Goal: Task Accomplishment & Management: Complete application form

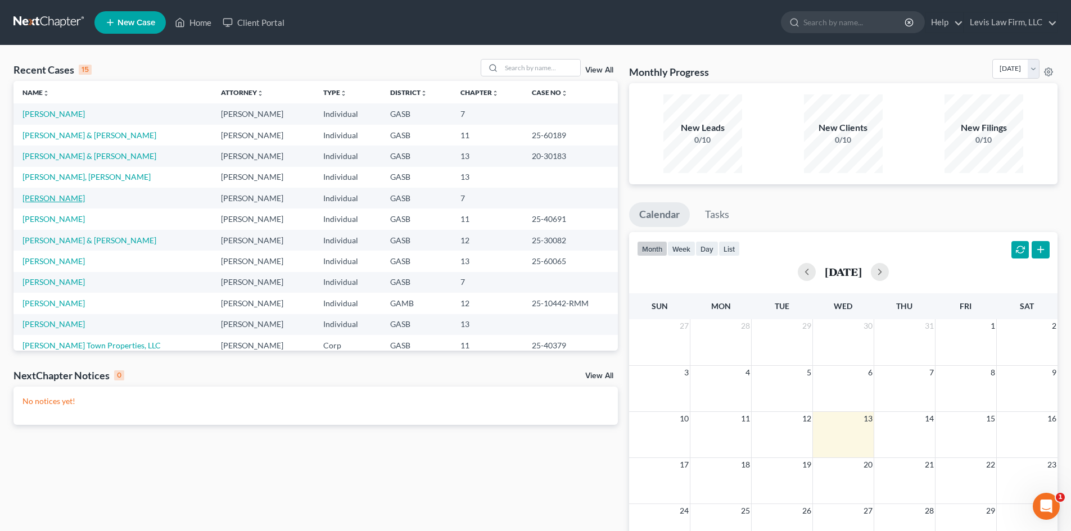
click at [47, 200] on link "[PERSON_NAME]" at bounding box center [53, 198] width 62 height 10
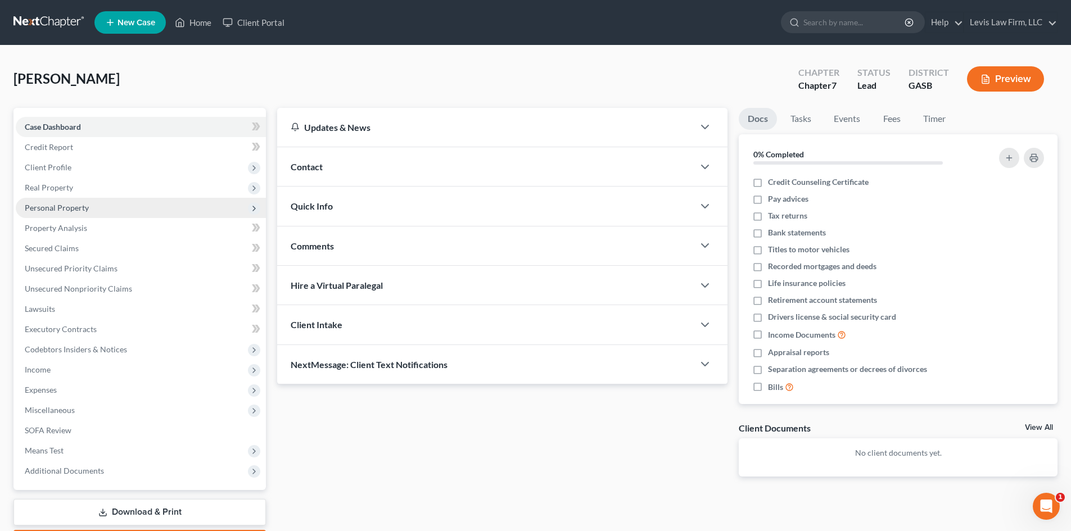
click at [52, 210] on span "Personal Property" at bounding box center [57, 208] width 64 height 10
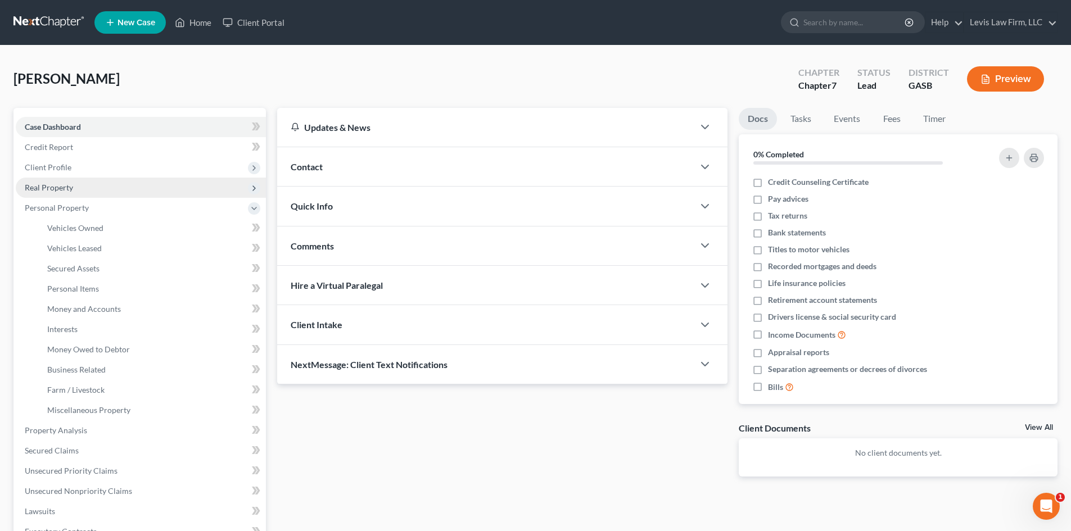
click at [51, 188] on span "Real Property" at bounding box center [49, 188] width 48 height 10
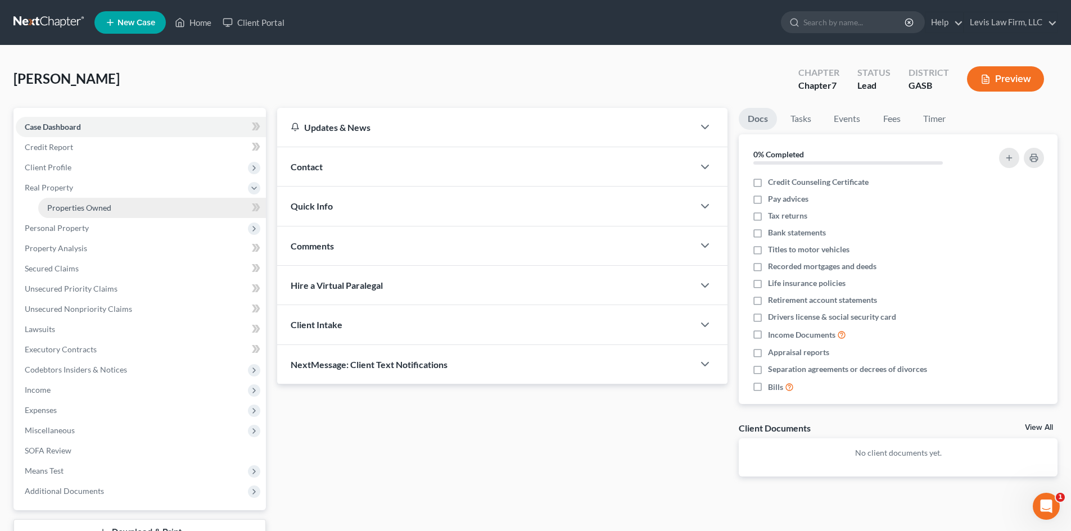
click at [70, 206] on span "Properties Owned" at bounding box center [79, 208] width 64 height 10
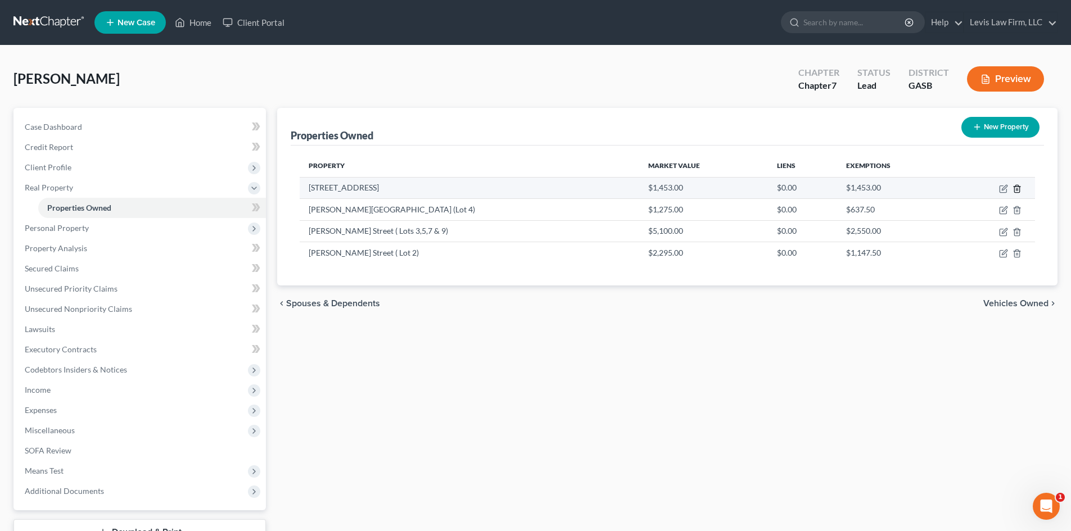
click at [1018, 189] on line "button" at bounding box center [1018, 189] width 0 height 2
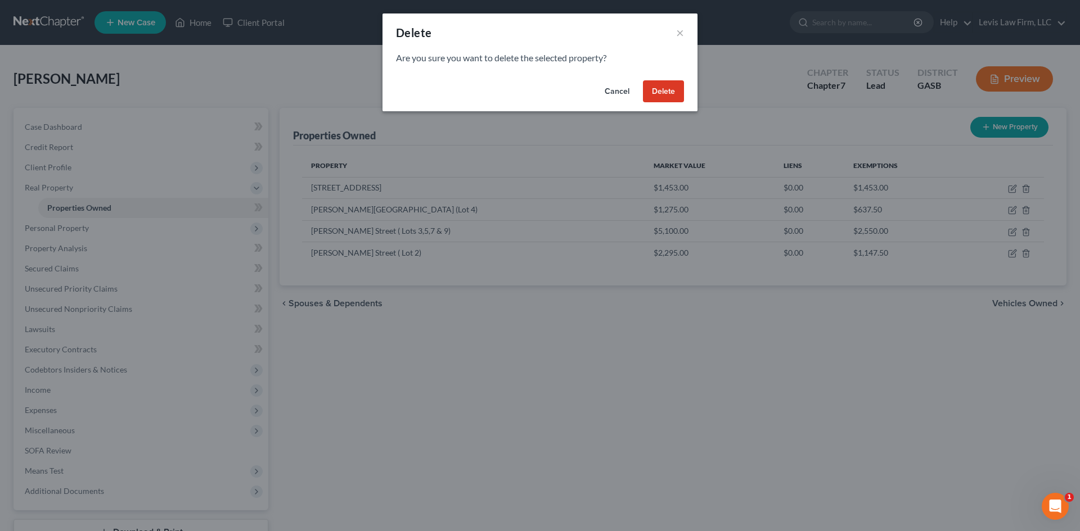
click at [665, 87] on button "Delete" at bounding box center [663, 91] width 41 height 22
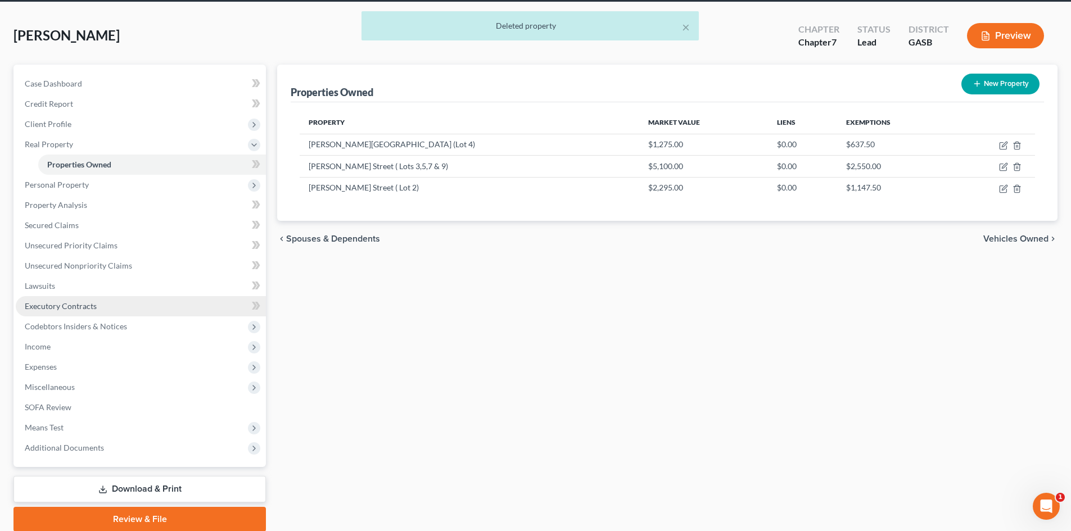
scroll to position [87, 0]
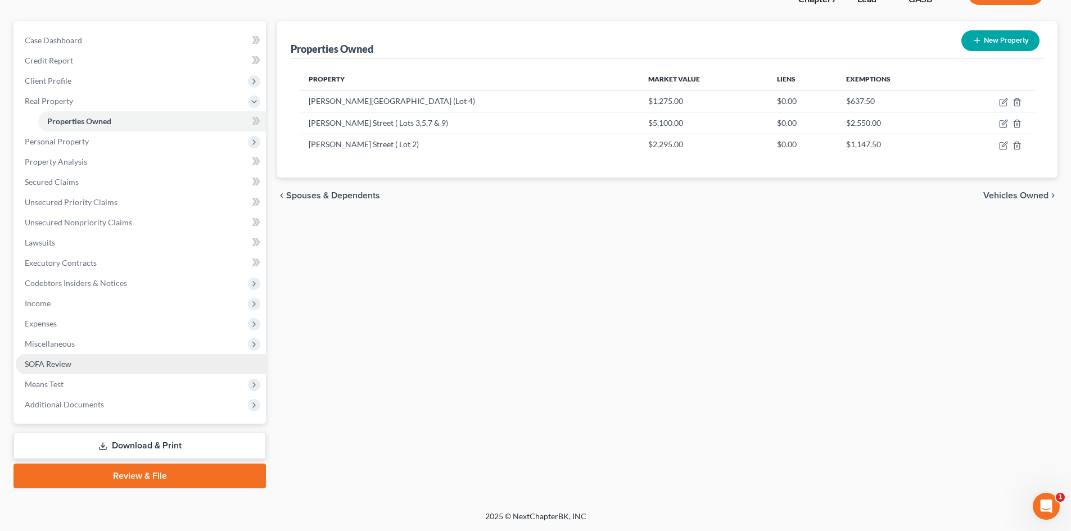
click at [47, 360] on span "SOFA Review" at bounding box center [48, 364] width 47 height 10
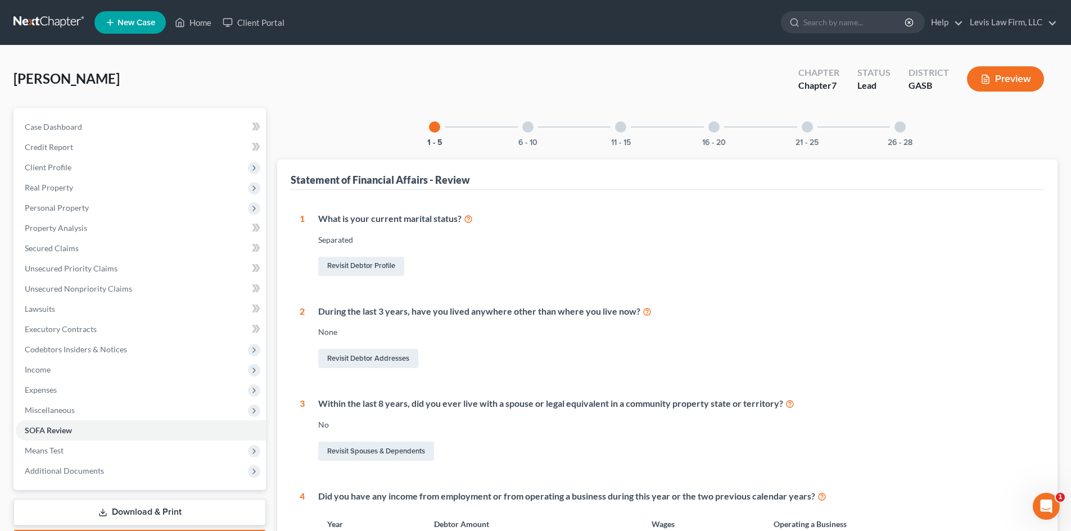
click at [528, 127] on div at bounding box center [527, 126] width 11 height 11
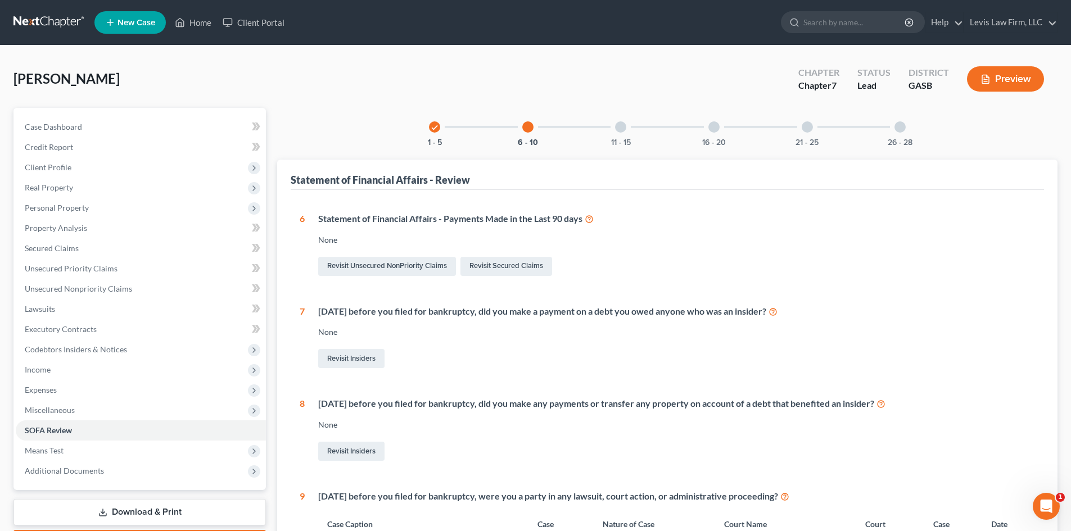
drag, startPoint x: 621, startPoint y: 125, endPoint x: 813, endPoint y: 213, distance: 211.3
click at [621, 125] on div at bounding box center [620, 126] width 11 height 11
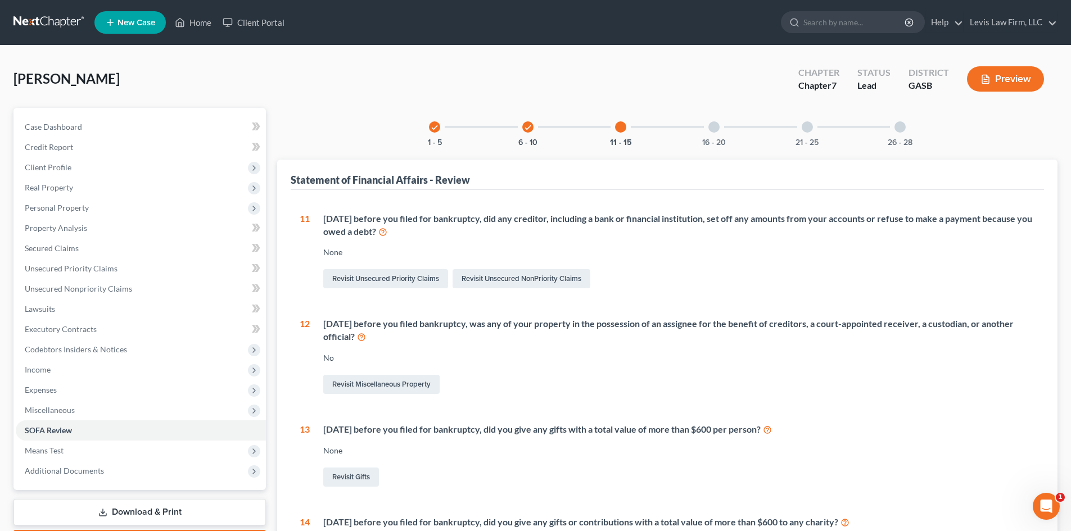
click at [711, 128] on div at bounding box center [713, 126] width 11 height 11
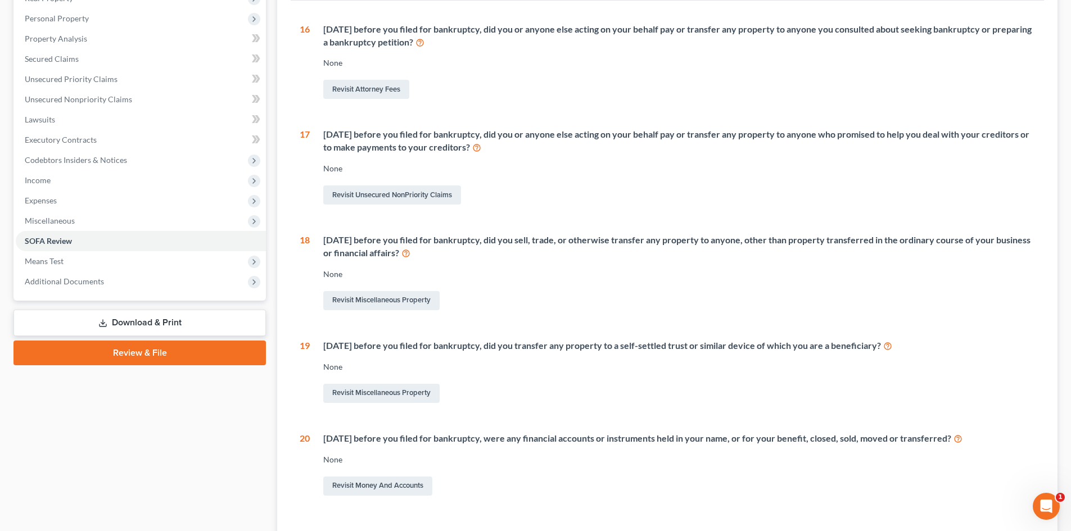
scroll to position [225, 0]
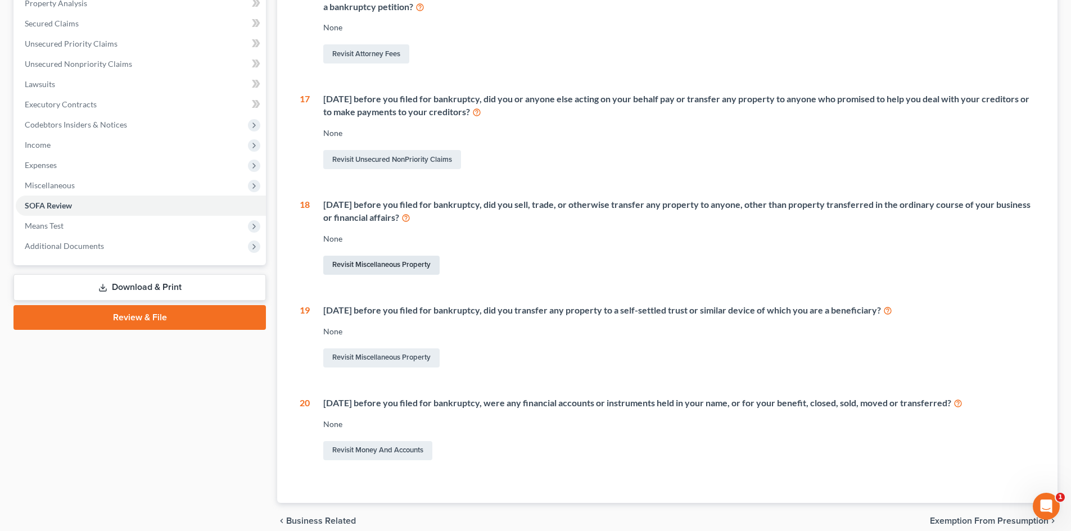
click at [363, 261] on link "Revisit Miscellaneous Property" at bounding box center [381, 265] width 116 height 19
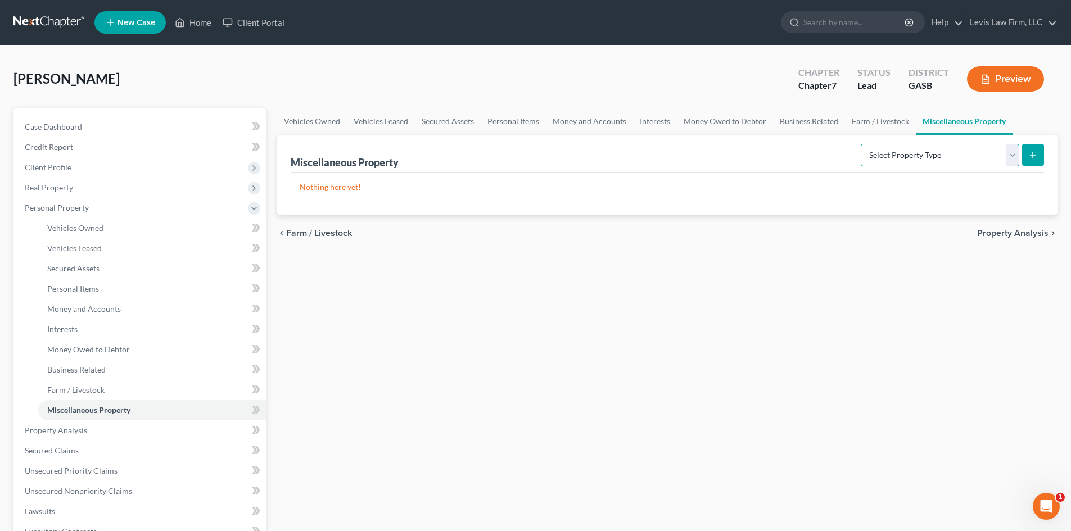
click at [909, 156] on select "Select Property Type Assigned for Creditor Benefit [DATE] Holding for Another N…" at bounding box center [940, 155] width 159 height 22
select select "transferred"
click at [861, 144] on select "Select Property Type Assigned for Creditor Benefit [DATE] Holding for Another N…" at bounding box center [940, 155] width 159 height 22
click at [1036, 159] on icon "submit" at bounding box center [1032, 155] width 9 height 9
select select "Ordinary ([DATE])"
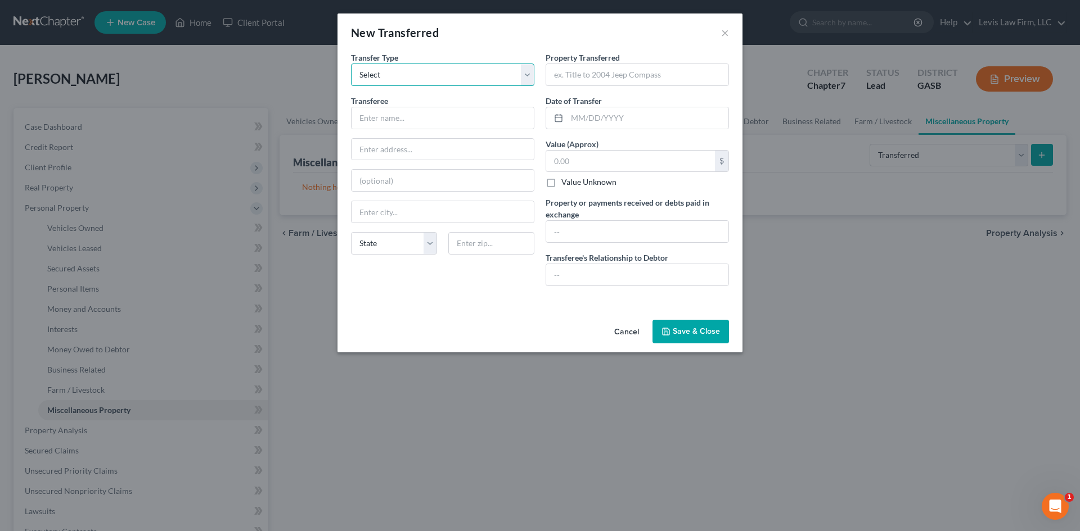
click at [410, 70] on select "Select Ordinary ([DATE]) [DATE]" at bounding box center [442, 75] width 183 height 22
click at [634, 335] on button "Cancel" at bounding box center [626, 332] width 43 height 22
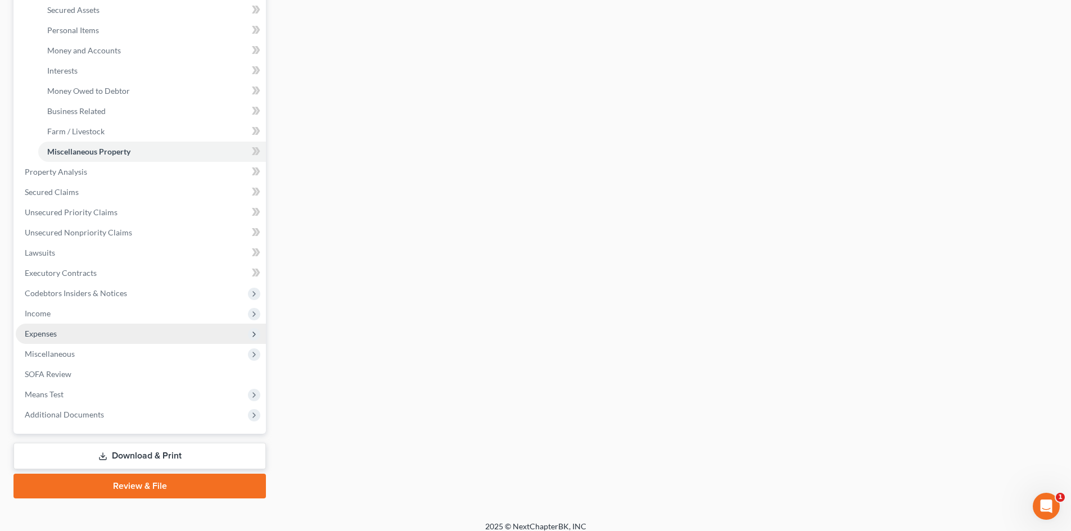
scroll to position [269, 0]
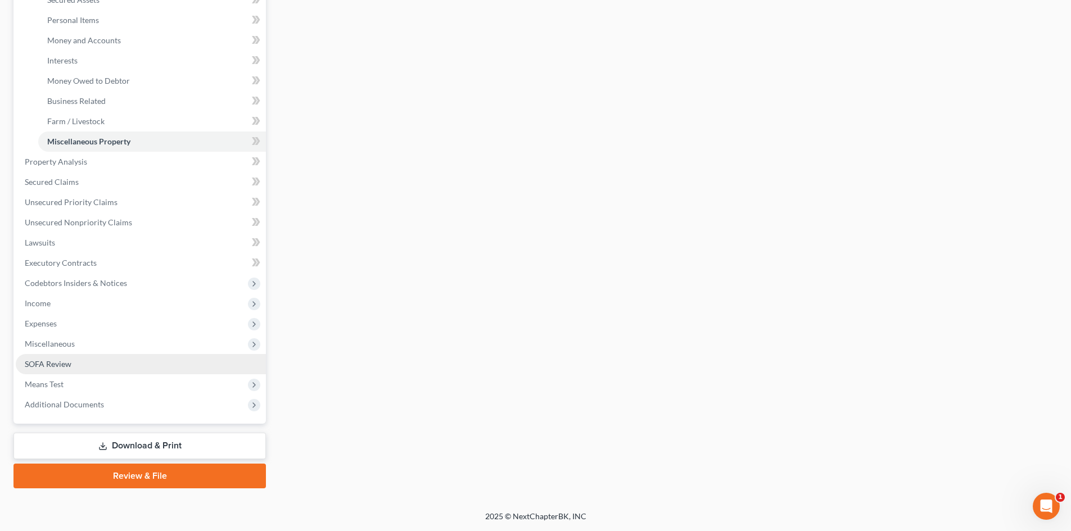
click at [52, 365] on span "SOFA Review" at bounding box center [48, 364] width 47 height 10
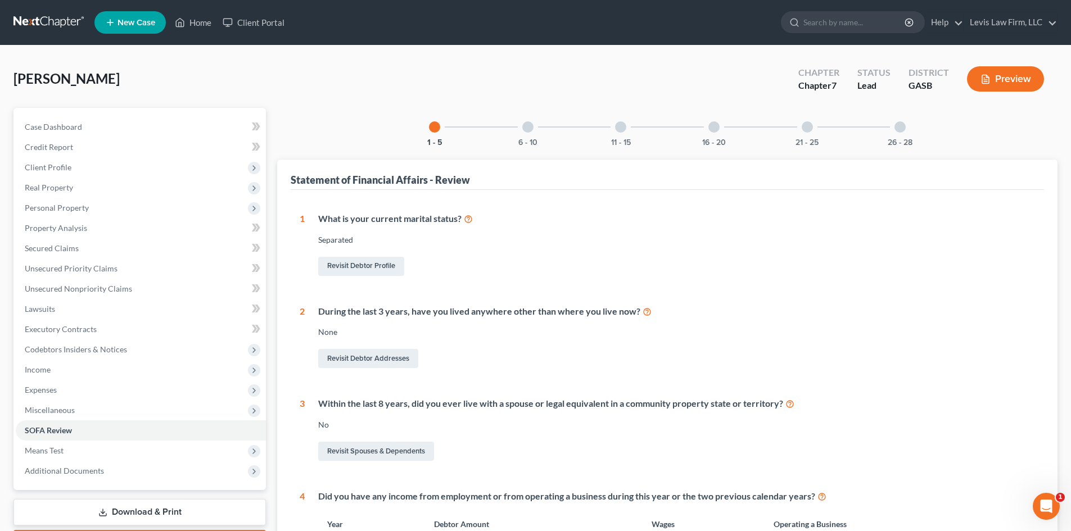
click at [716, 129] on div at bounding box center [713, 126] width 11 height 11
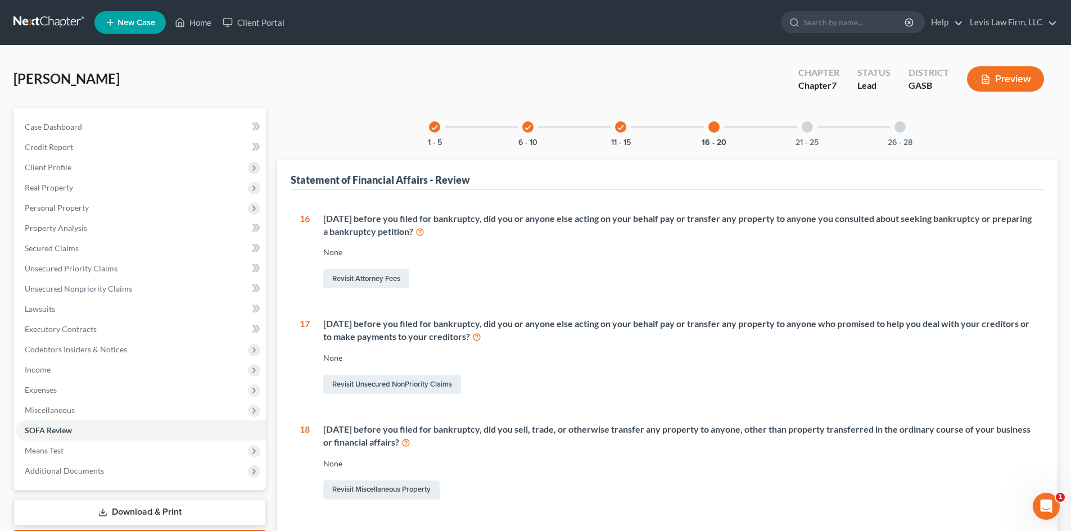
click at [810, 126] on div at bounding box center [807, 126] width 11 height 11
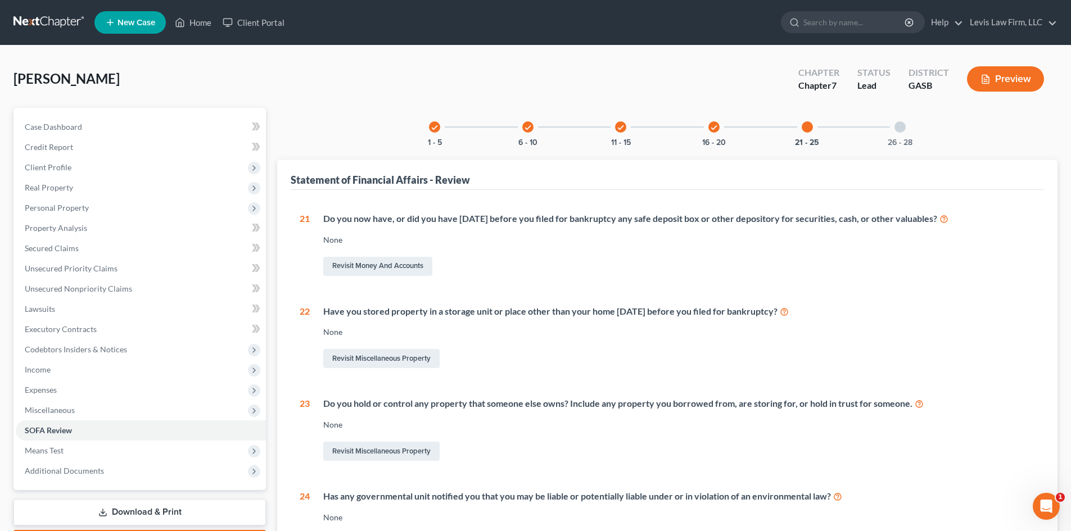
click at [902, 129] on div at bounding box center [900, 126] width 11 height 11
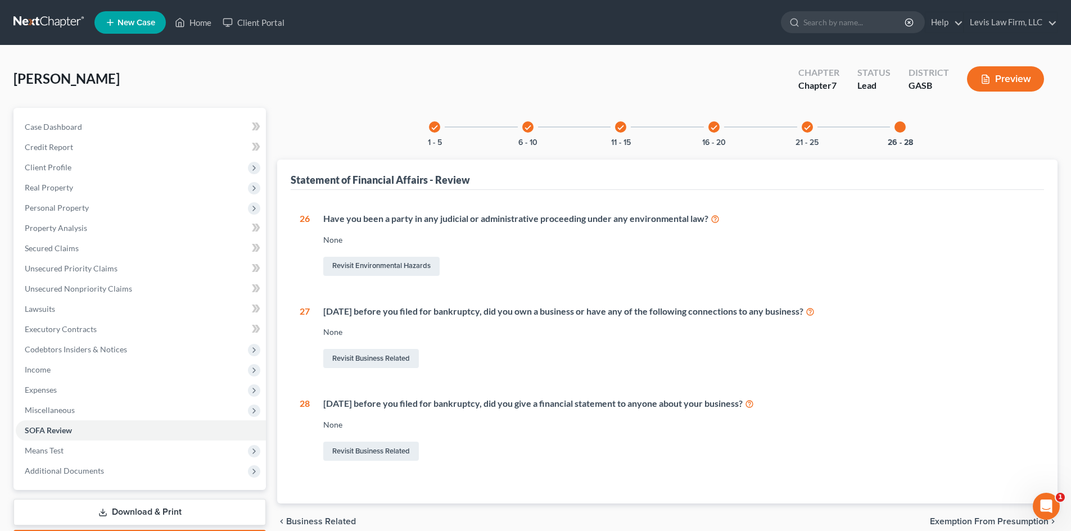
click at [619, 129] on icon "check" at bounding box center [621, 128] width 8 height 8
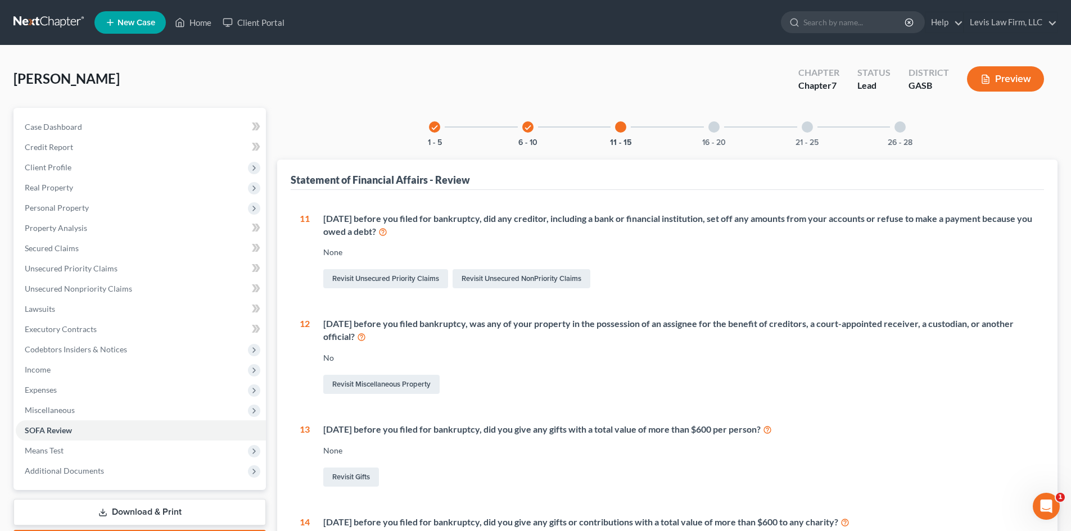
click at [715, 124] on div at bounding box center [713, 126] width 11 height 11
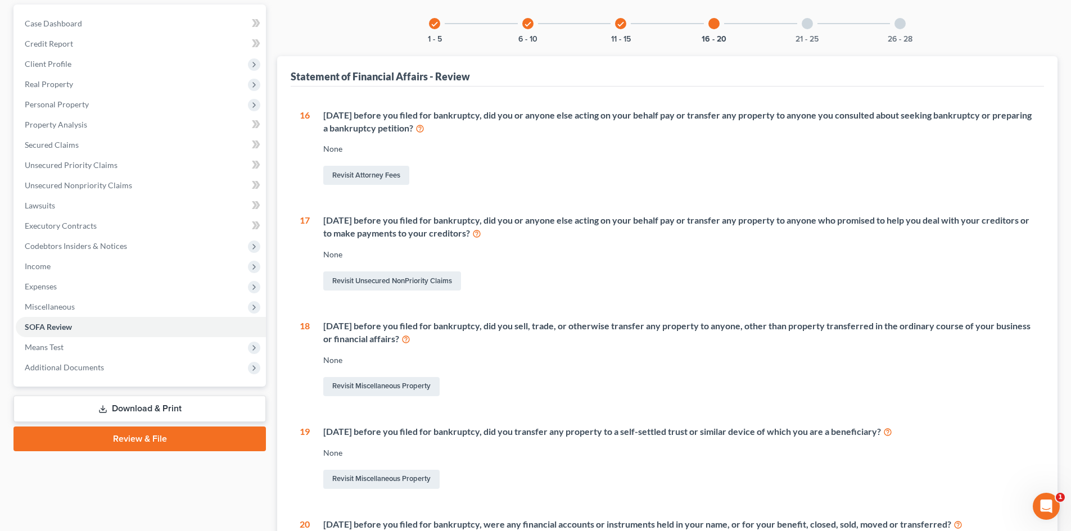
scroll to position [112, 0]
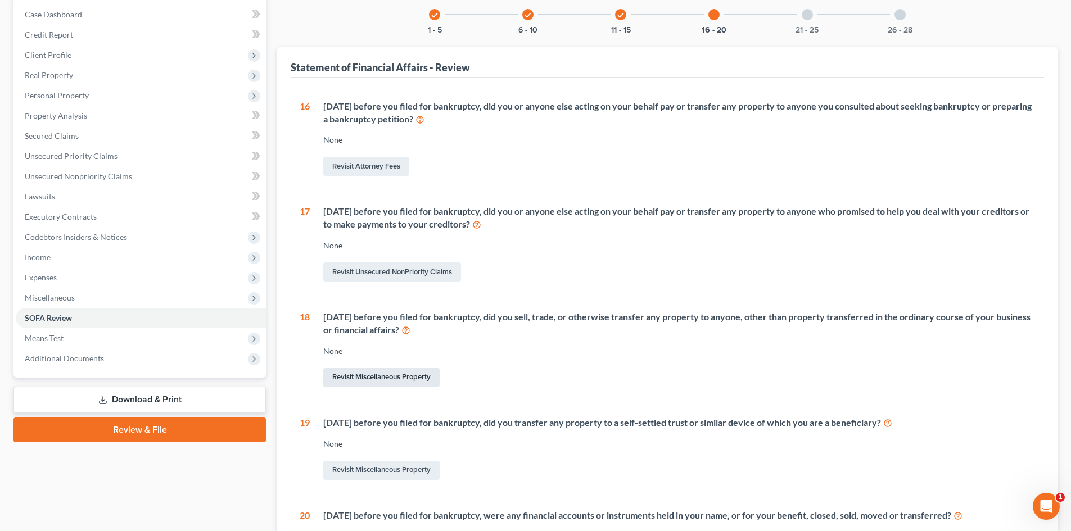
click at [381, 377] on link "Revisit Miscellaneous Property" at bounding box center [381, 377] width 116 height 19
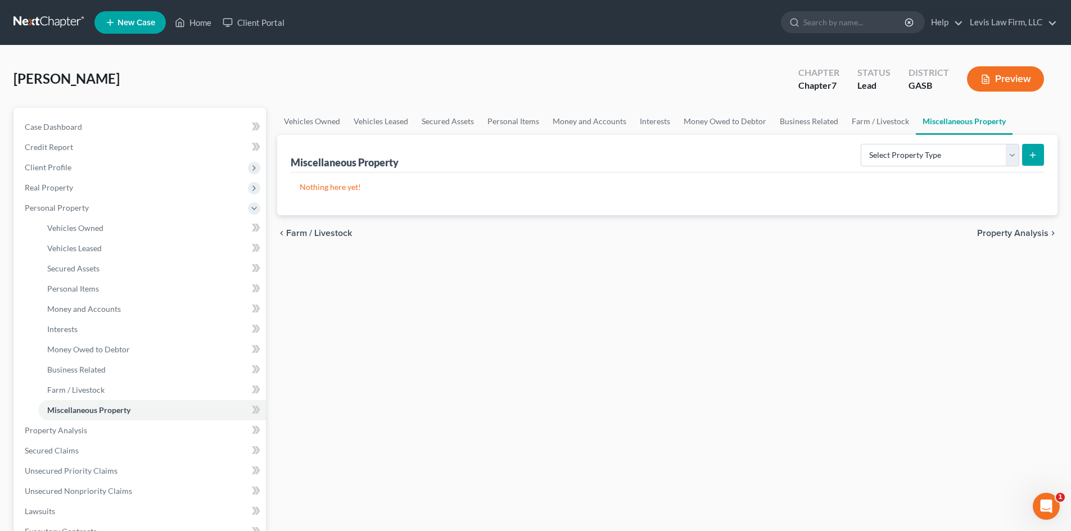
scroll to position [112, 0]
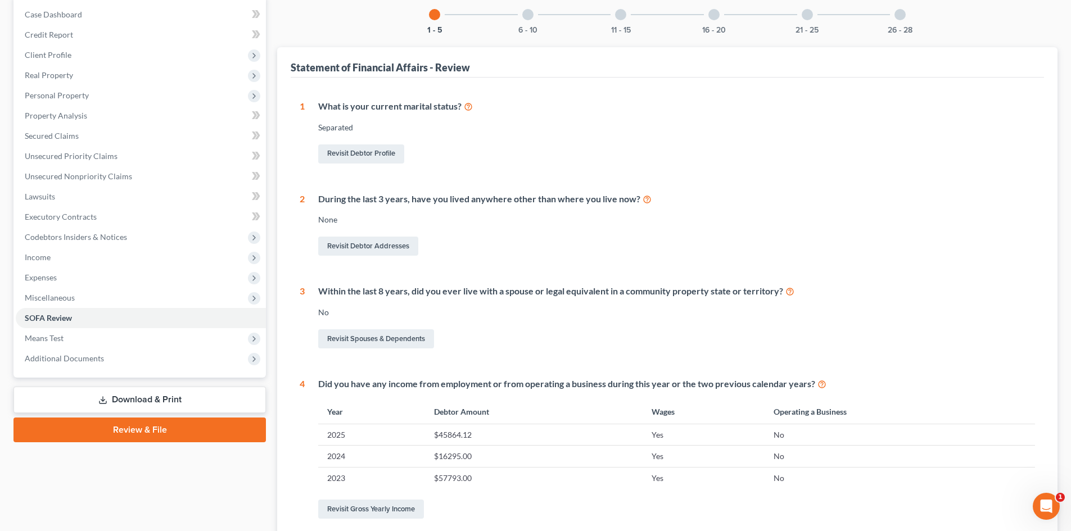
click at [713, 13] on div at bounding box center [713, 14] width 11 height 11
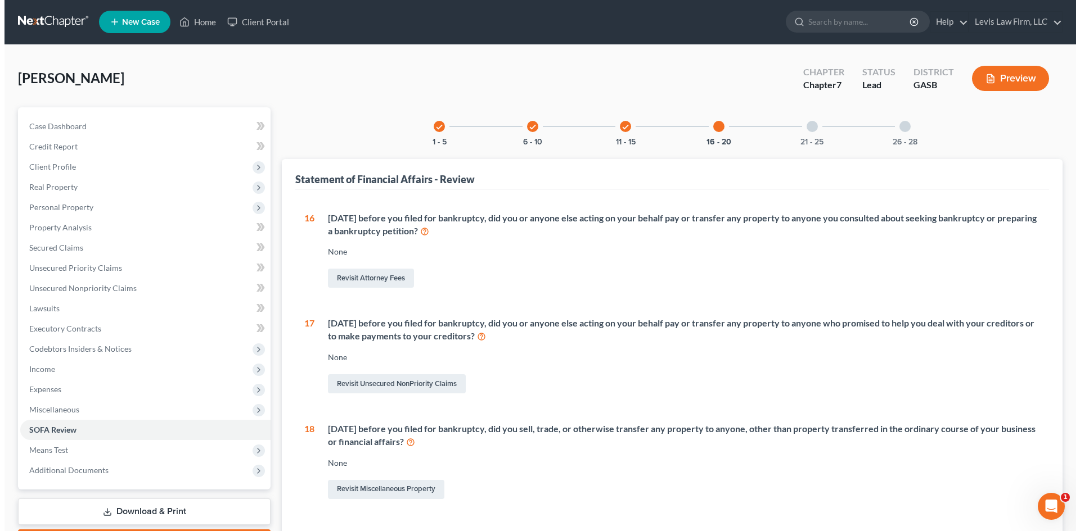
scroll to position [0, 0]
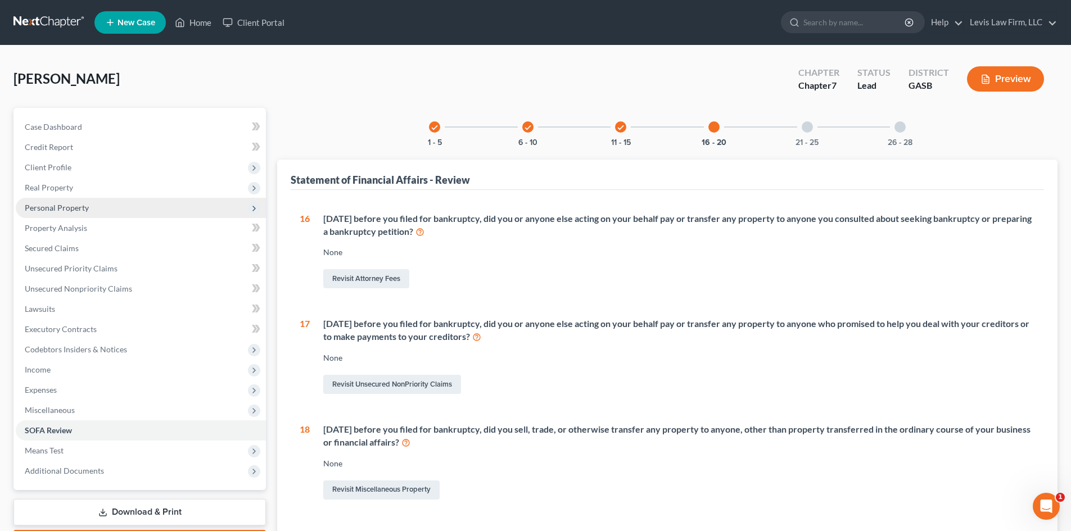
click at [49, 210] on span "Personal Property" at bounding box center [57, 208] width 64 height 10
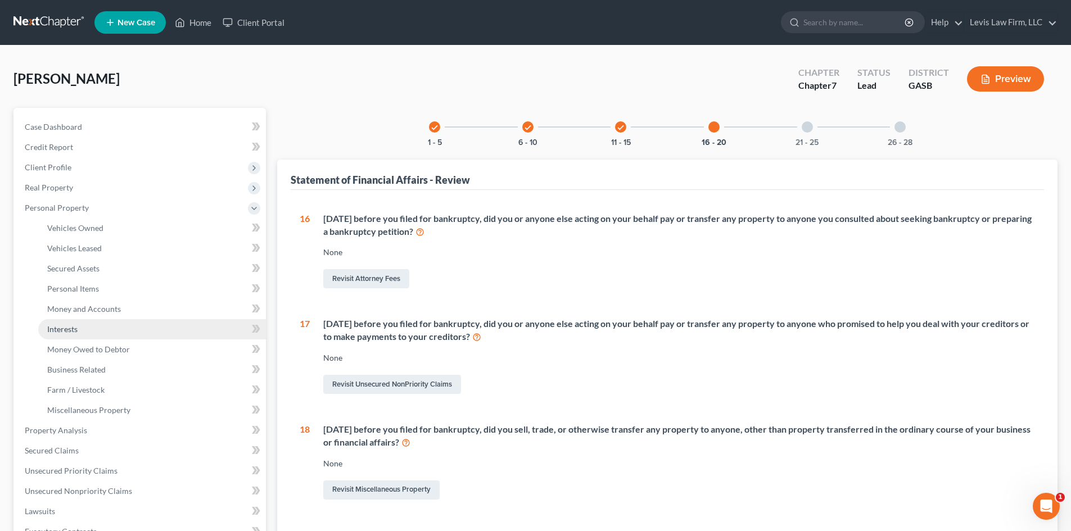
click at [61, 324] on span "Interests" at bounding box center [62, 329] width 30 height 10
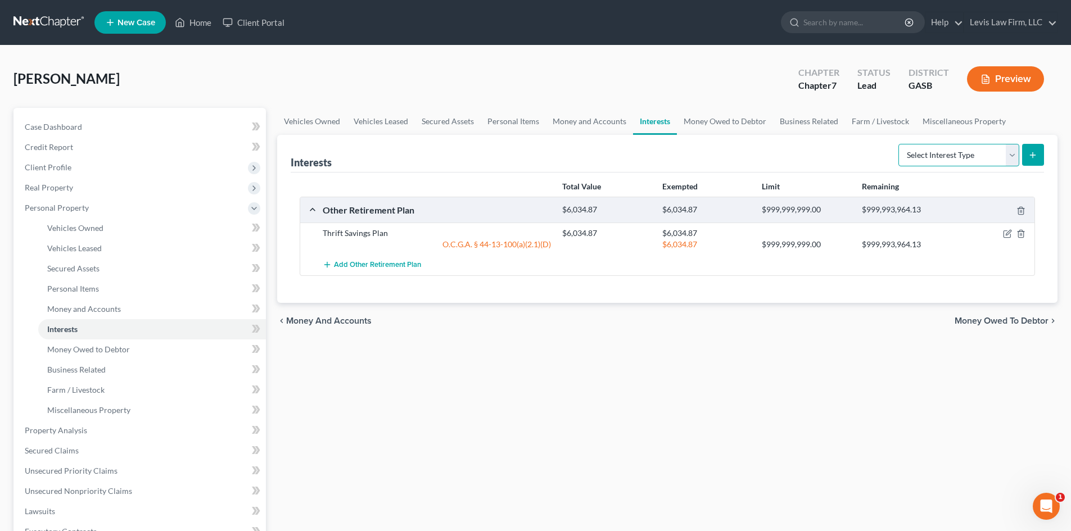
click at [1014, 157] on select "Select Interest Type 401K Annuity Bond Education IRA Government Bond Government…" at bounding box center [958, 155] width 121 height 22
click at [726, 391] on div "Vehicles Owned Vehicles Leased Secured Assets Personal Items Money and Accounts…" at bounding box center [668, 432] width 792 height 649
click at [1011, 323] on span "Money Owed to Debtor" at bounding box center [1002, 321] width 94 height 9
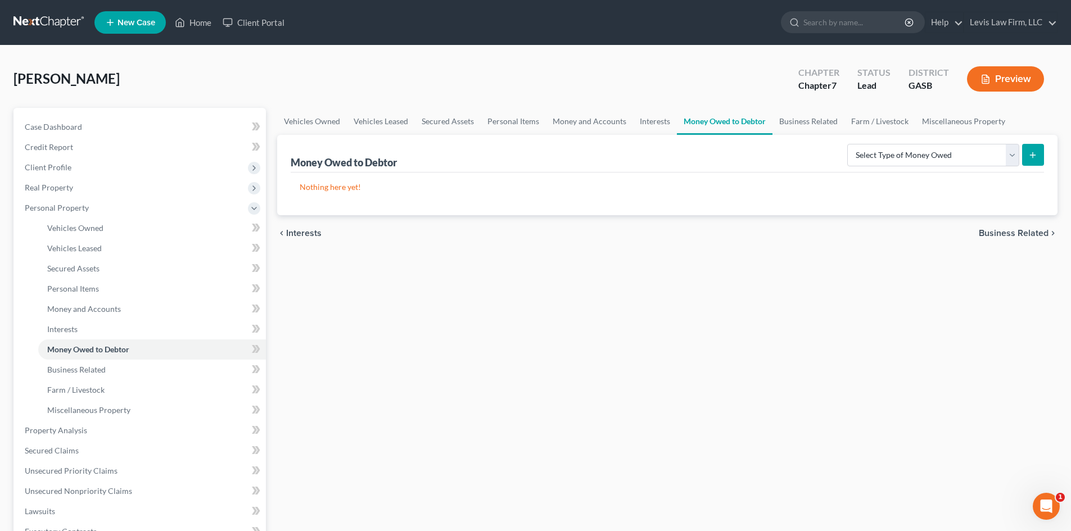
click at [1014, 237] on span "Business Related" at bounding box center [1014, 233] width 70 height 9
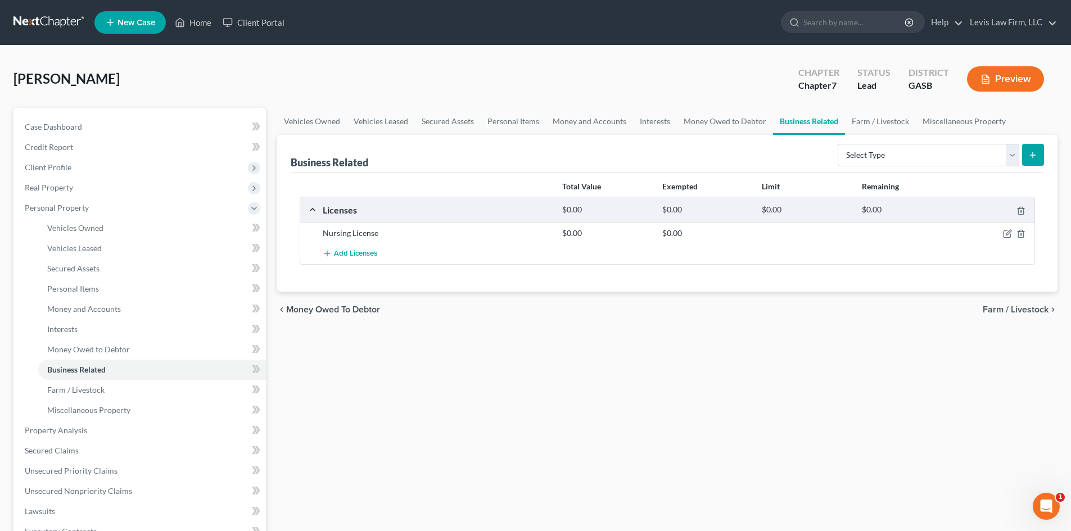
click at [1017, 309] on span "Farm / Livestock" at bounding box center [1016, 309] width 66 height 9
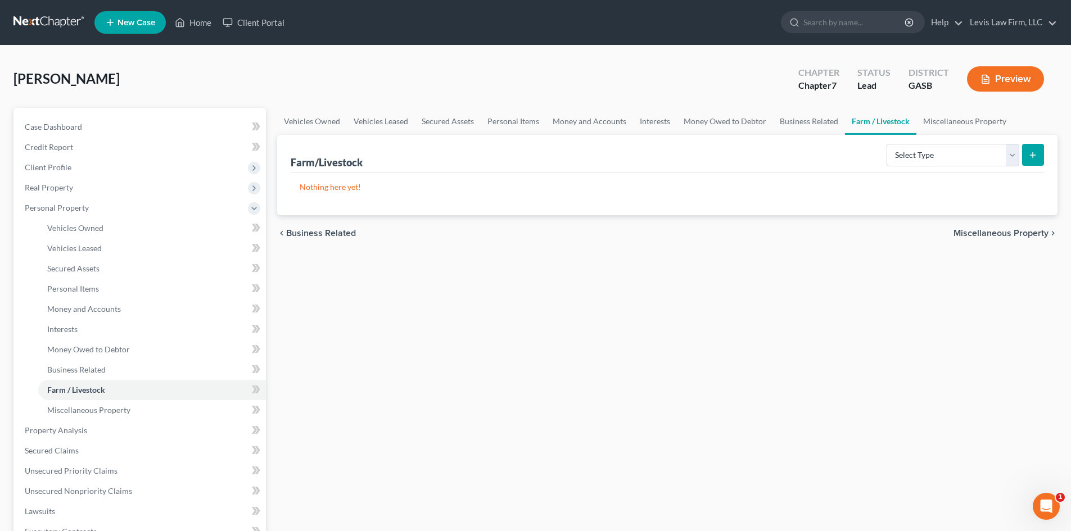
click at [1006, 233] on span "Miscellaneous Property" at bounding box center [1001, 233] width 95 height 9
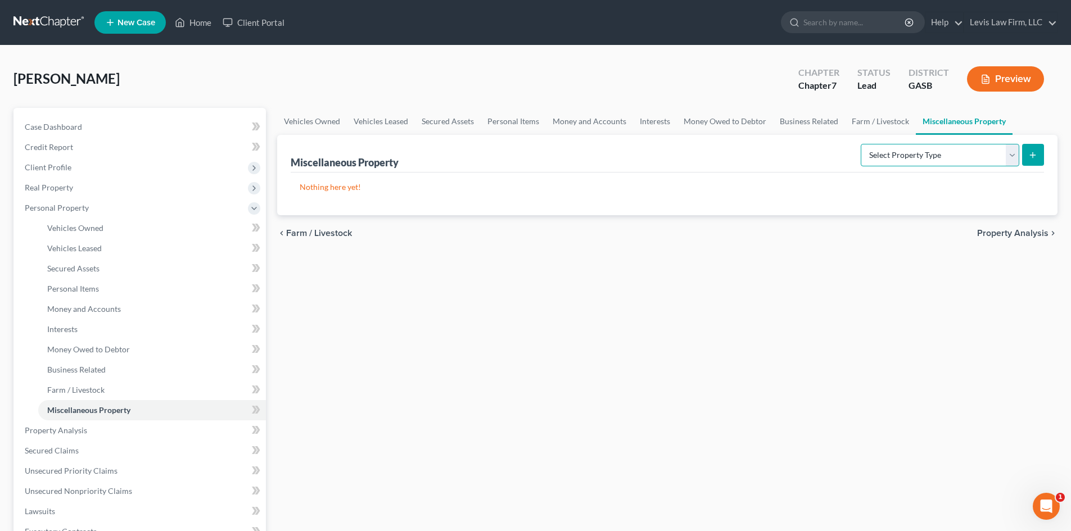
click at [1010, 155] on select "Select Property Type Assigned for Creditor Benefit [DATE] Holding for Another N…" at bounding box center [940, 155] width 159 height 22
select select "transferred"
click at [861, 144] on select "Select Property Type Assigned for Creditor Benefit [DATE] Holding for Another N…" at bounding box center [940, 155] width 159 height 22
click at [1027, 151] on button "submit" at bounding box center [1033, 155] width 22 height 22
select select "Ordinary ([DATE])"
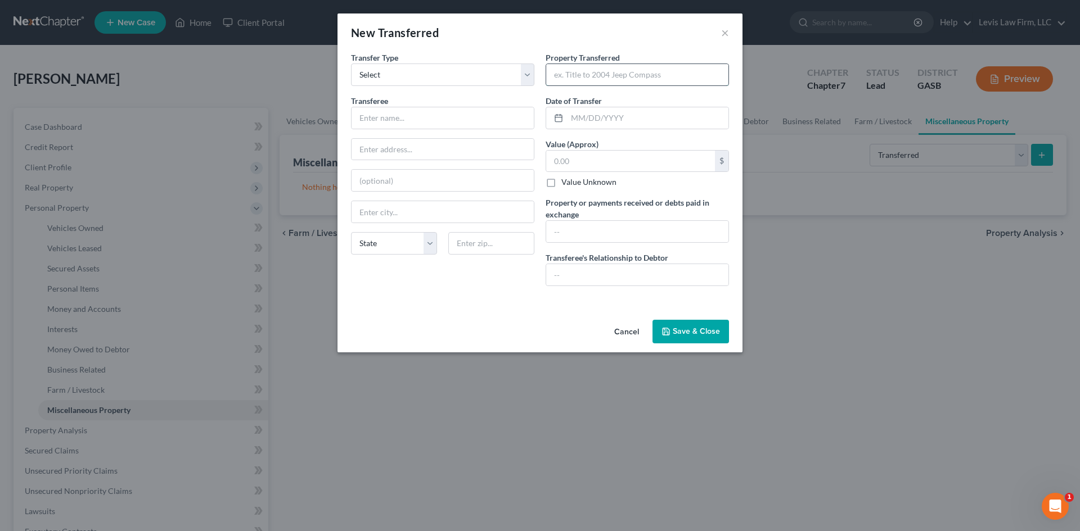
click at [575, 71] on input "text" at bounding box center [637, 74] width 182 height 21
click at [412, 116] on input "text" at bounding box center [442, 117] width 182 height 21
click at [615, 75] on input "text" at bounding box center [637, 74] width 182 height 21
type input "Lot located at [STREET_ADDRESS]"
click at [593, 123] on input "text" at bounding box center [647, 117] width 161 height 21
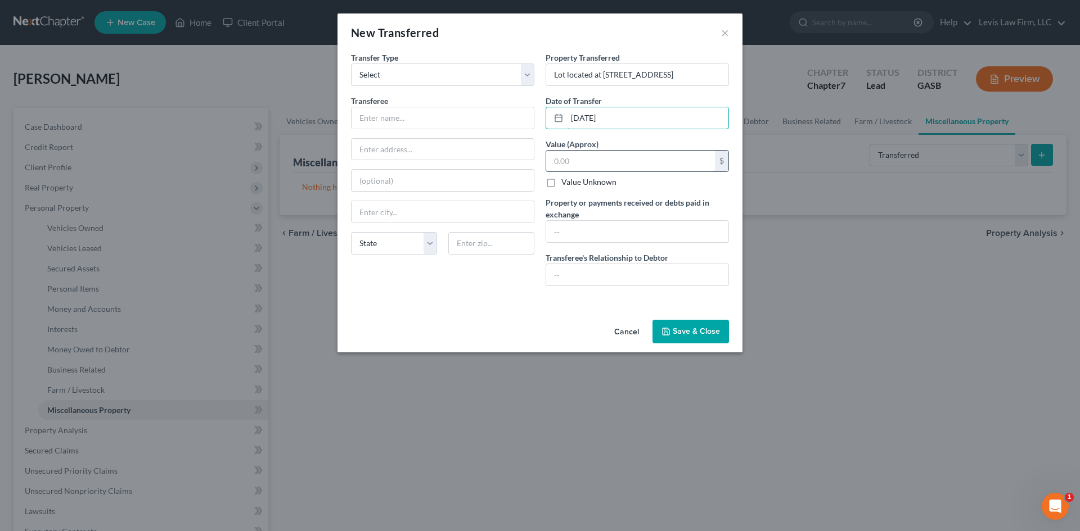
type input "[DATE]"
click at [577, 158] on input "text" at bounding box center [630, 161] width 169 height 21
type input "1,000.00"
drag, startPoint x: 595, startPoint y: 161, endPoint x: 538, endPoint y: 160, distance: 57.4
click at [541, 163] on div "Property Transferred * Lot located at [STREET_ADDRESS] Date of Transfer * [DATE…" at bounding box center [637, 173] width 195 height 243
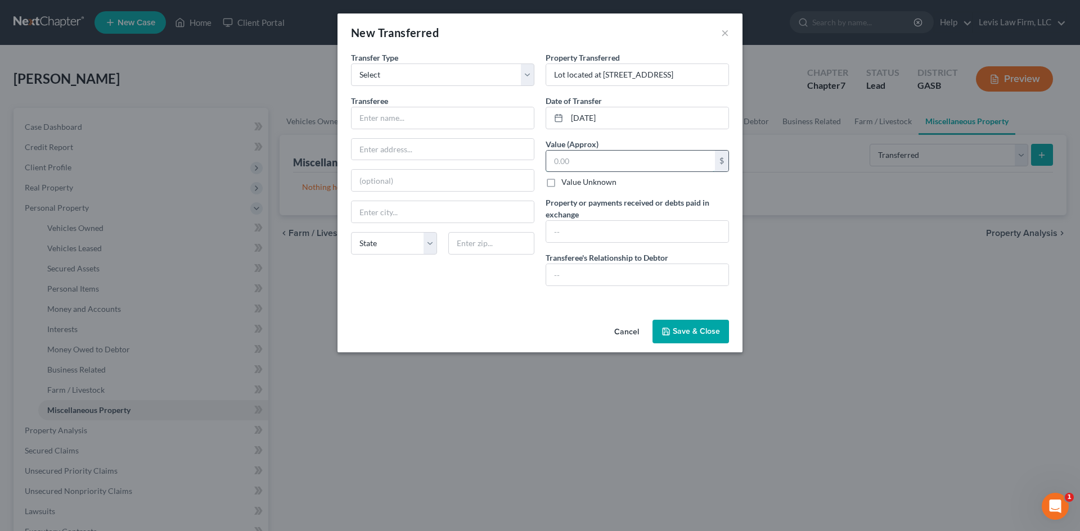
click at [591, 158] on input "text" at bounding box center [630, 161] width 169 height 21
type input "1,453.00"
click at [563, 228] on input "text" at bounding box center [637, 231] width 182 height 21
type input "$1,000.00"
click at [387, 114] on input "text" at bounding box center [442, 117] width 182 height 21
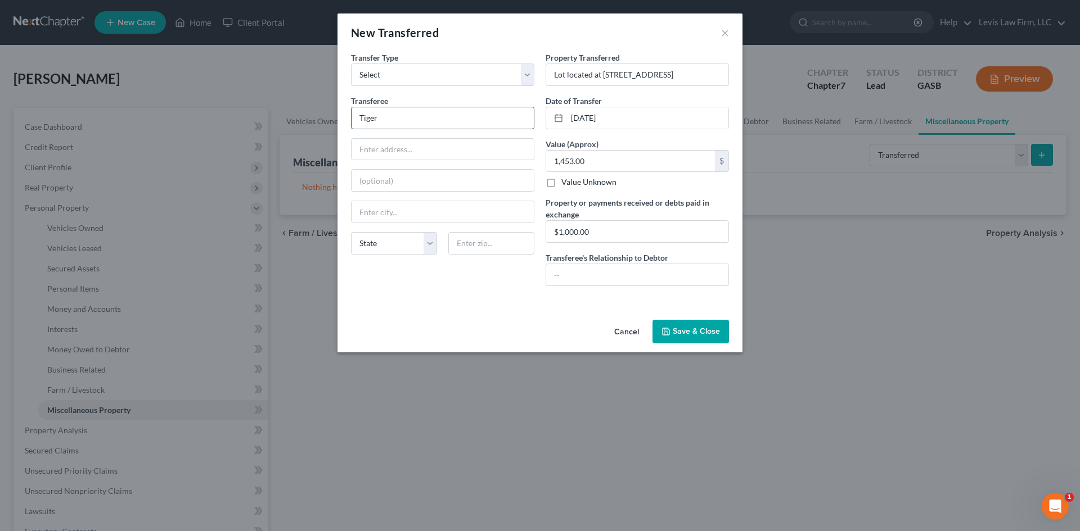
click at [395, 126] on input "Tiger" at bounding box center [442, 117] width 182 height 21
type input "Tiger Creek Ranch, LLC"
click at [388, 146] on input "text" at bounding box center [442, 149] width 182 height 21
click at [363, 148] on input "text" at bounding box center [442, 149] width 182 height 21
type input "[STREET_ADDRESS][PERSON_NAME]"
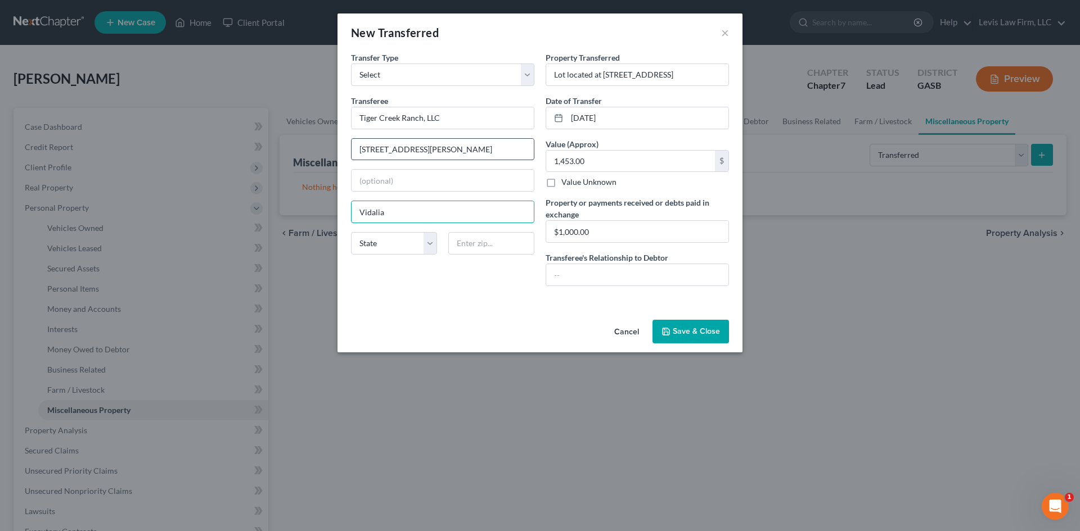
type input "Vidalia"
select select "10"
type input "30474"
click at [670, 327] on icon "button" at bounding box center [665, 331] width 9 height 9
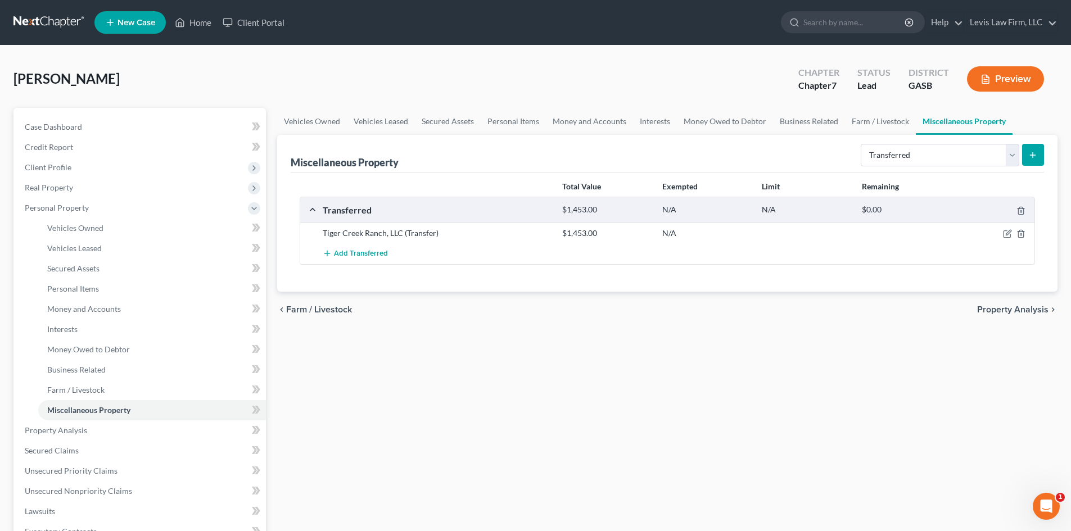
click at [1006, 80] on button "Preview" at bounding box center [1005, 78] width 77 height 25
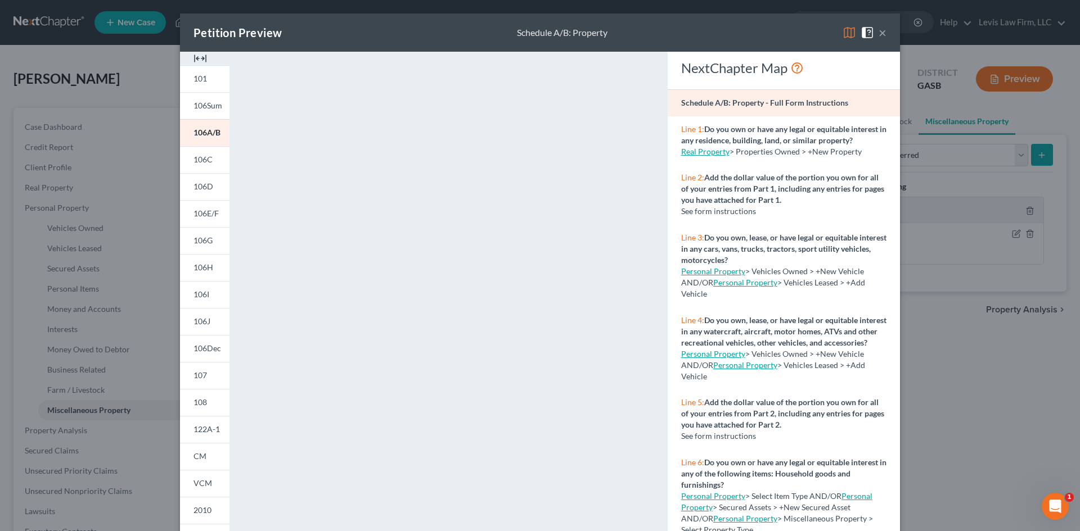
click at [880, 35] on button "×" at bounding box center [882, 32] width 8 height 13
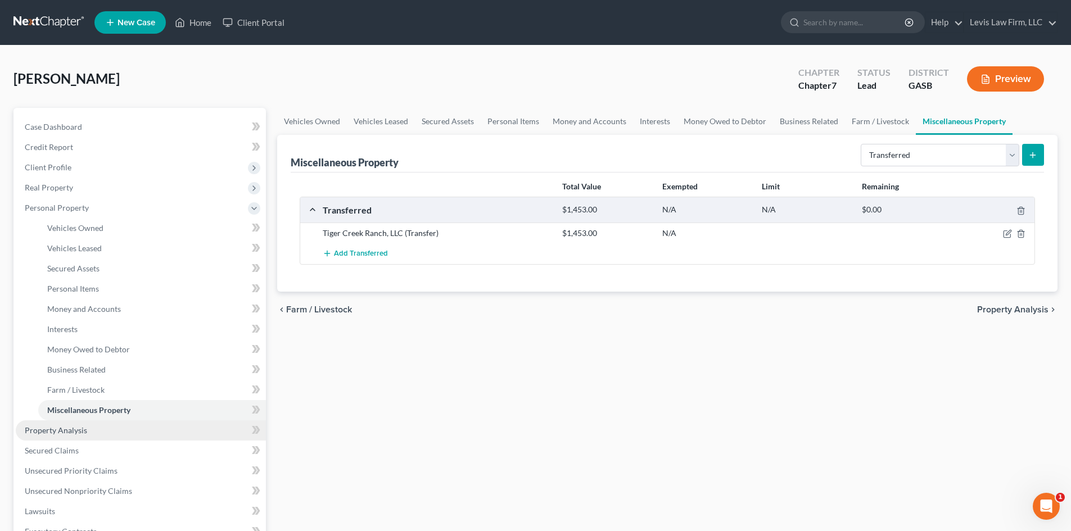
click at [57, 431] on span "Property Analysis" at bounding box center [56, 431] width 62 height 10
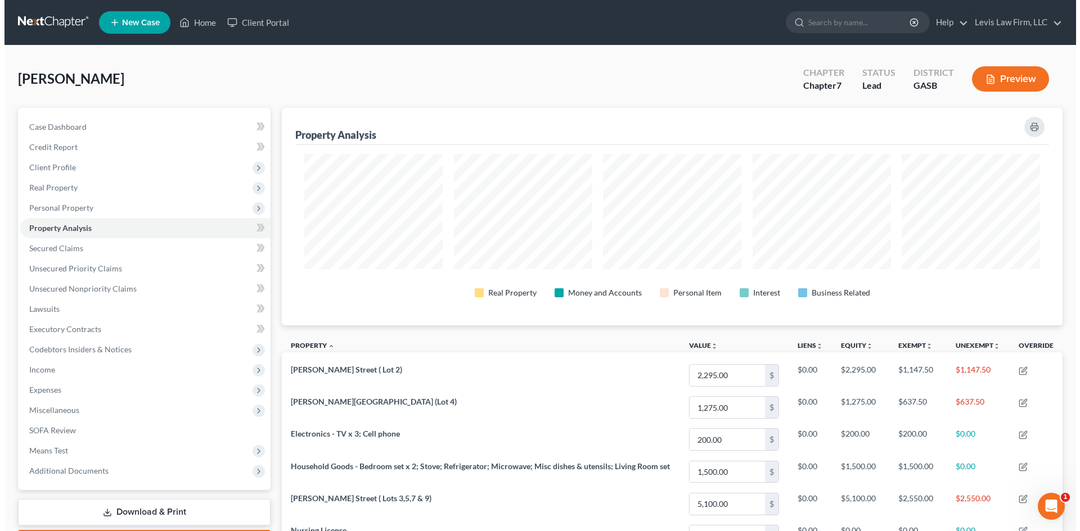
scroll to position [218, 780]
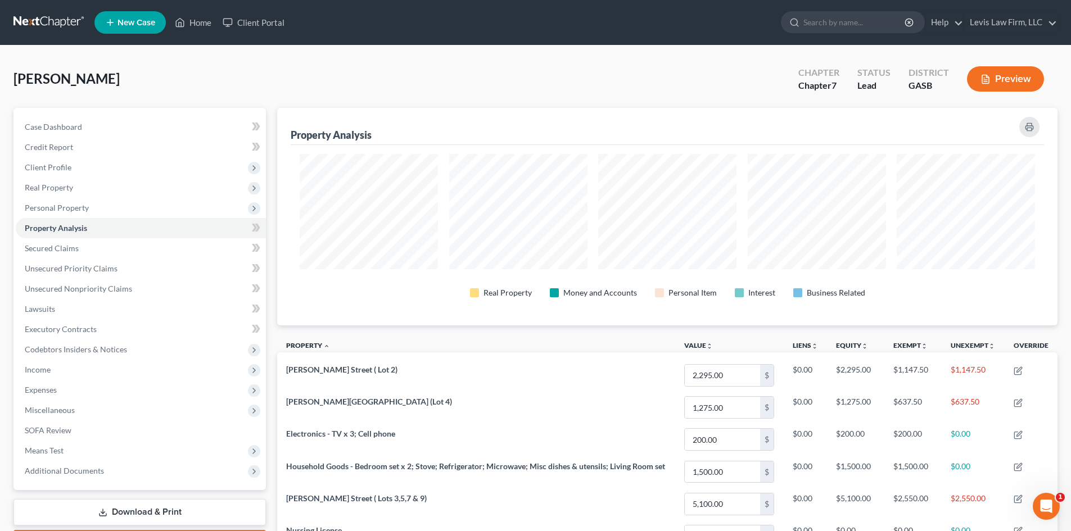
click at [1009, 81] on button "Preview" at bounding box center [1005, 78] width 77 height 25
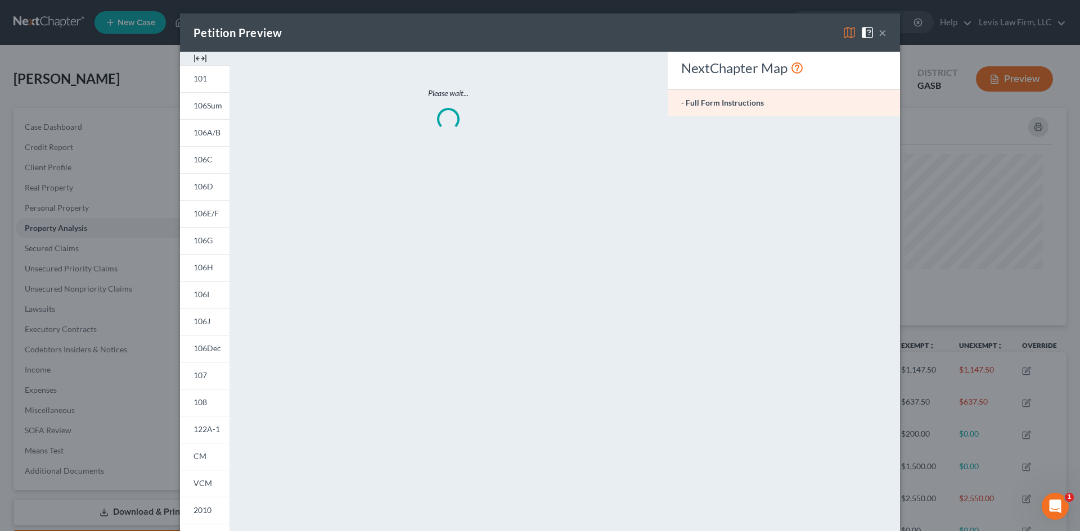
scroll to position [218, 787]
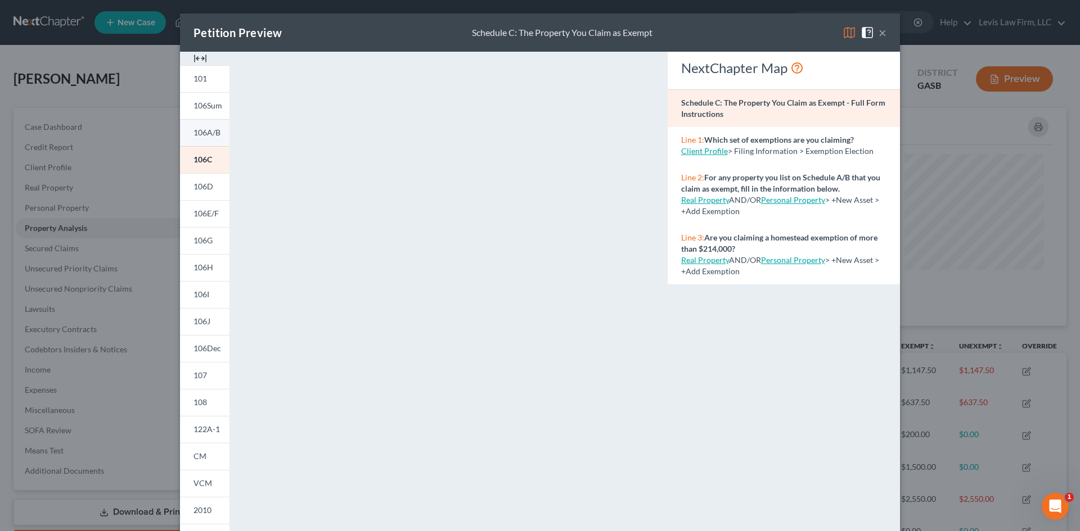
click at [203, 134] on span "106A/B" at bounding box center [206, 133] width 27 height 10
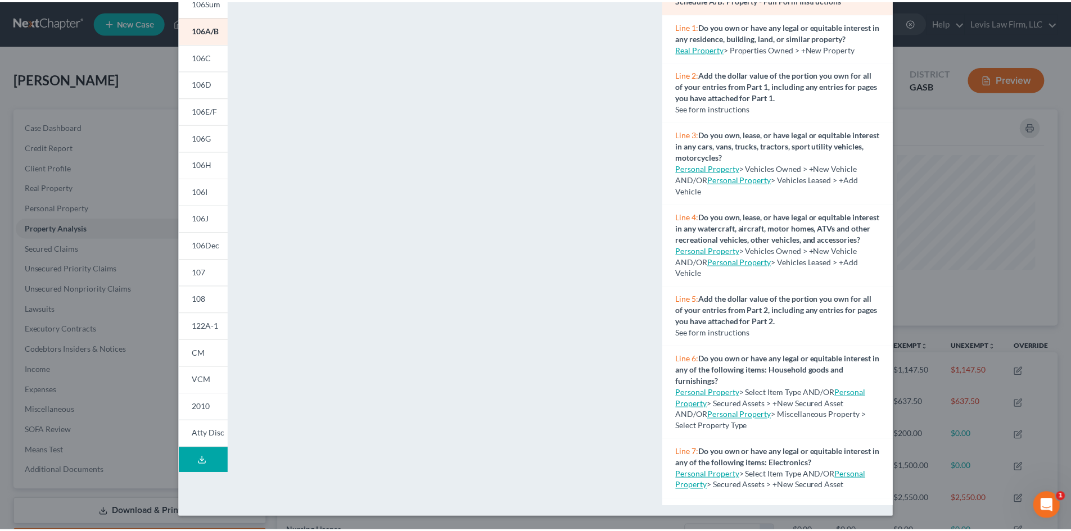
scroll to position [0, 0]
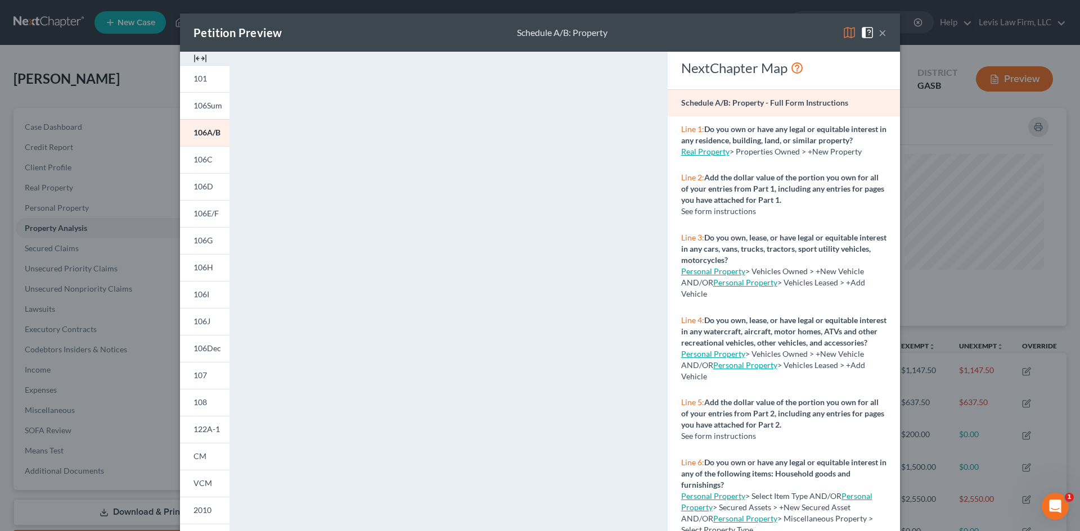
click at [879, 29] on button "×" at bounding box center [882, 32] width 8 height 13
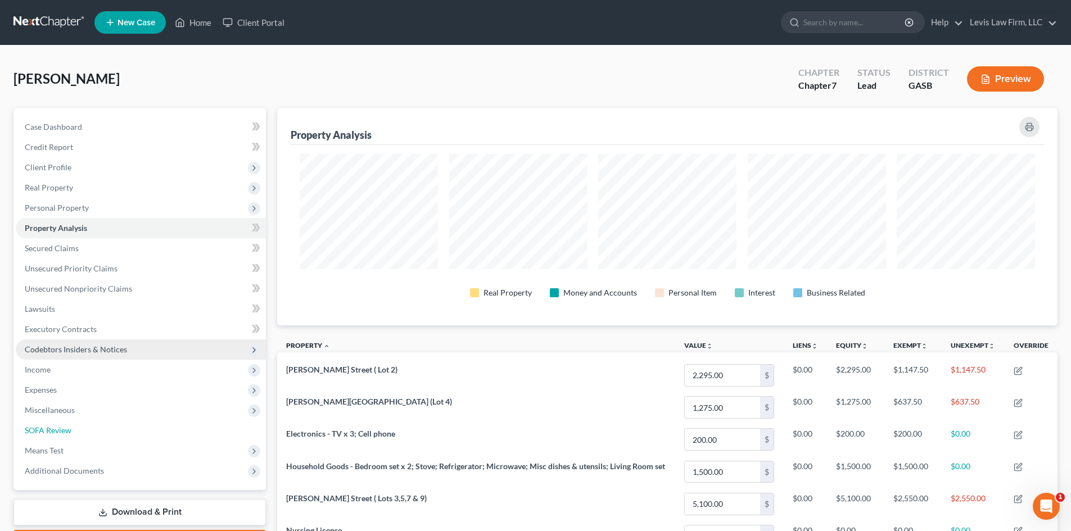
drag, startPoint x: 45, startPoint y: 430, endPoint x: 255, endPoint y: 351, distance: 224.0
click at [45, 430] on span "SOFA Review" at bounding box center [48, 431] width 47 height 10
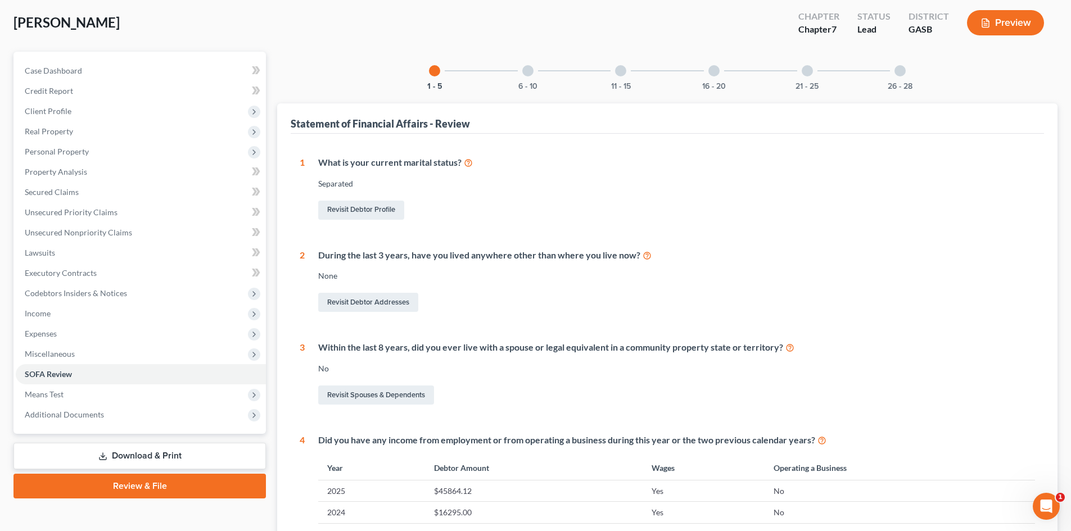
click at [711, 73] on div at bounding box center [713, 70] width 11 height 11
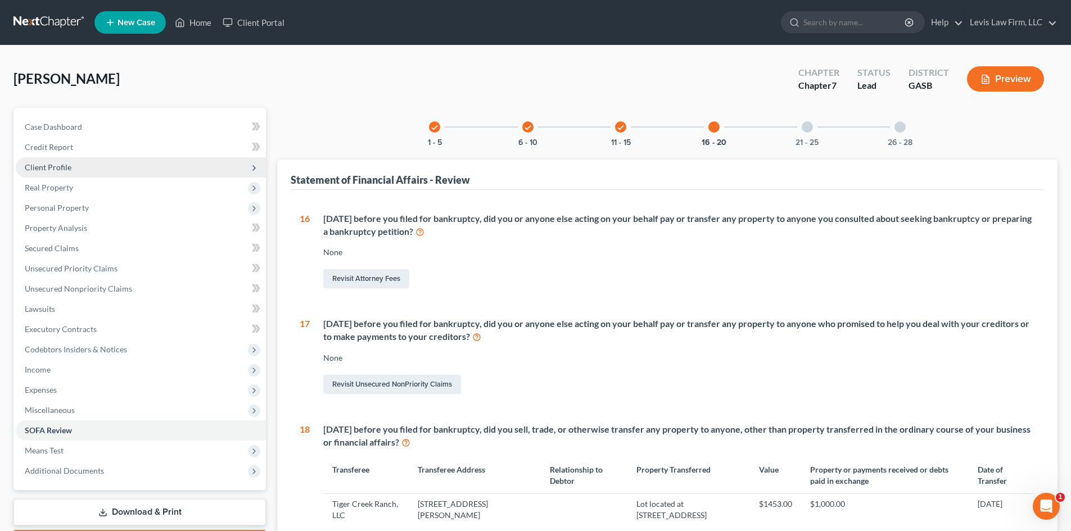
click at [52, 163] on span "Client Profile" at bounding box center [48, 167] width 47 height 10
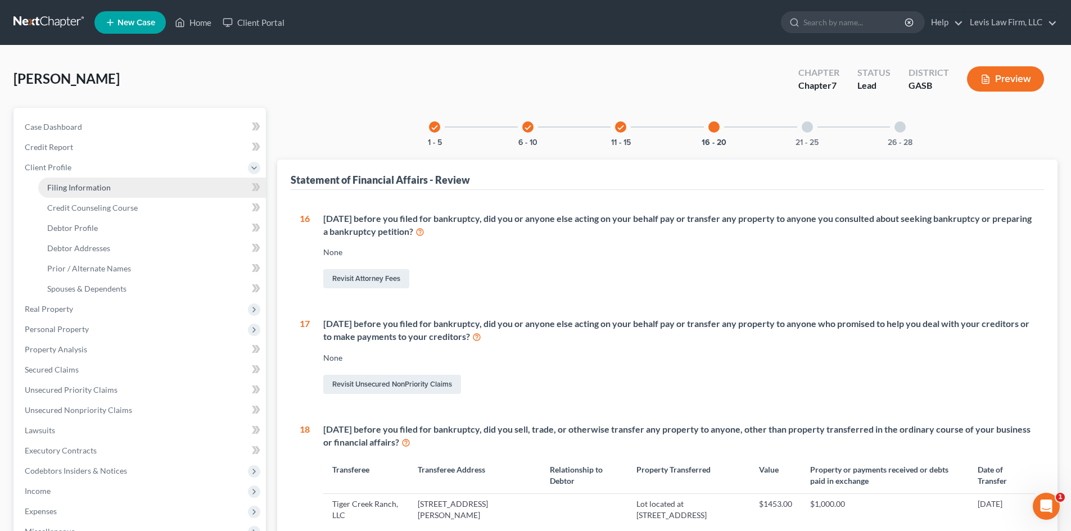
click at [78, 187] on span "Filing Information" at bounding box center [79, 188] width 64 height 10
select select "1"
select select "0"
select select "10"
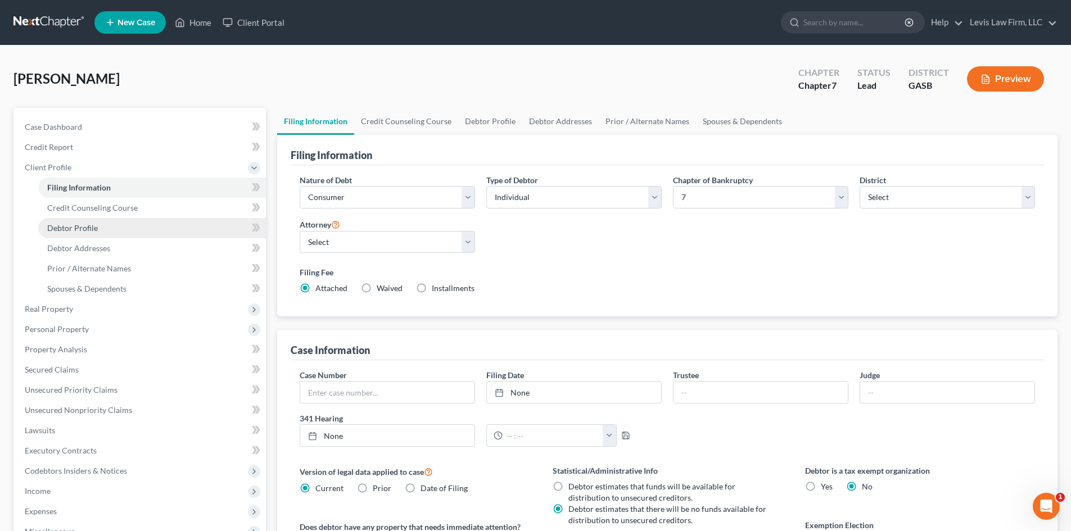
click at [67, 227] on span "Debtor Profile" at bounding box center [72, 228] width 51 height 10
select select "2"
select select "1"
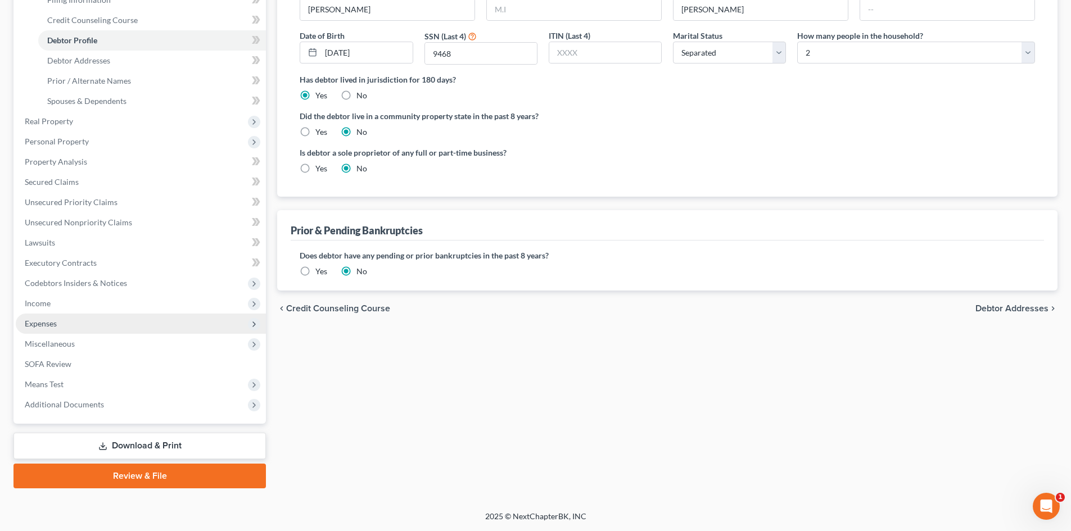
click at [38, 322] on span "Expenses" at bounding box center [41, 324] width 32 height 10
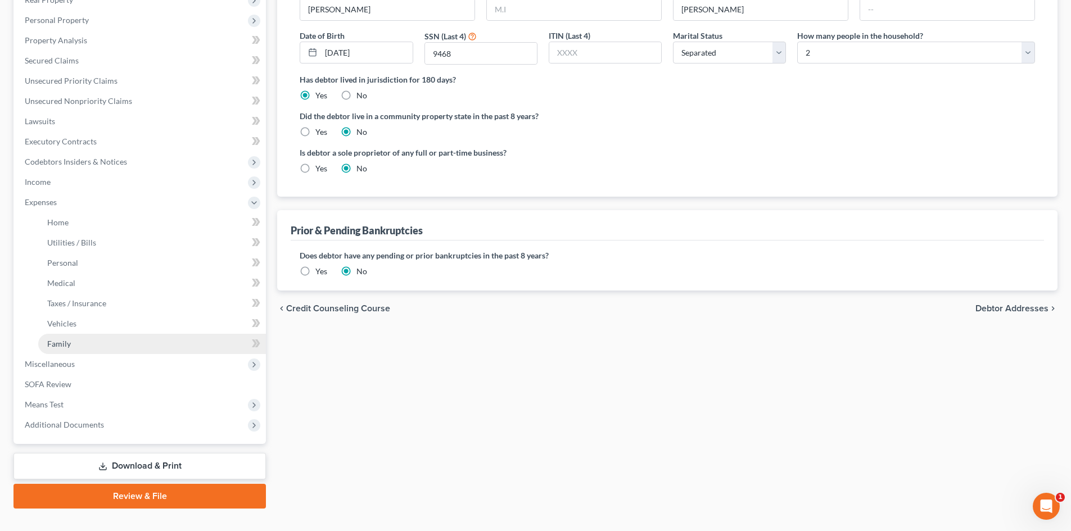
click at [60, 341] on span "Family" at bounding box center [59, 344] width 24 height 10
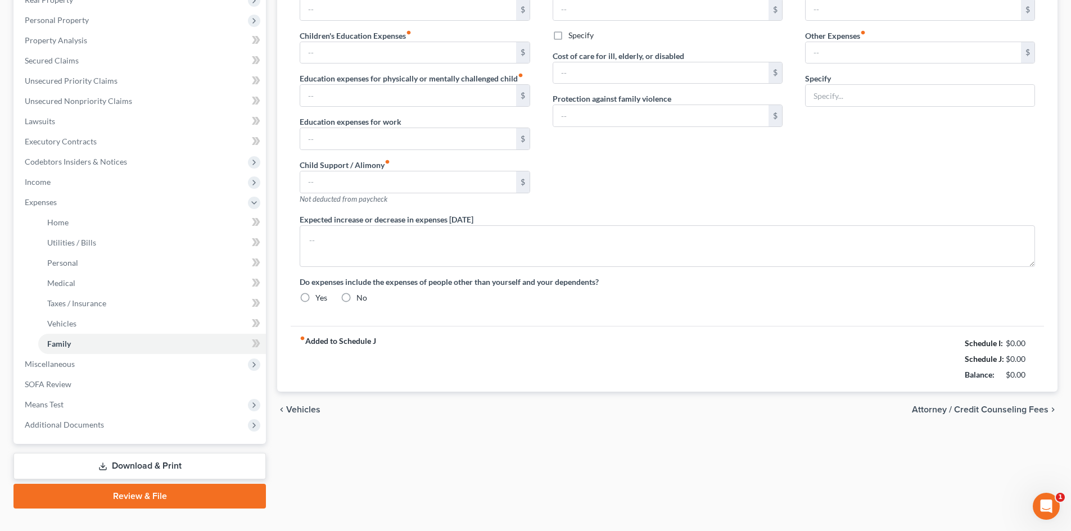
type input "0.00"
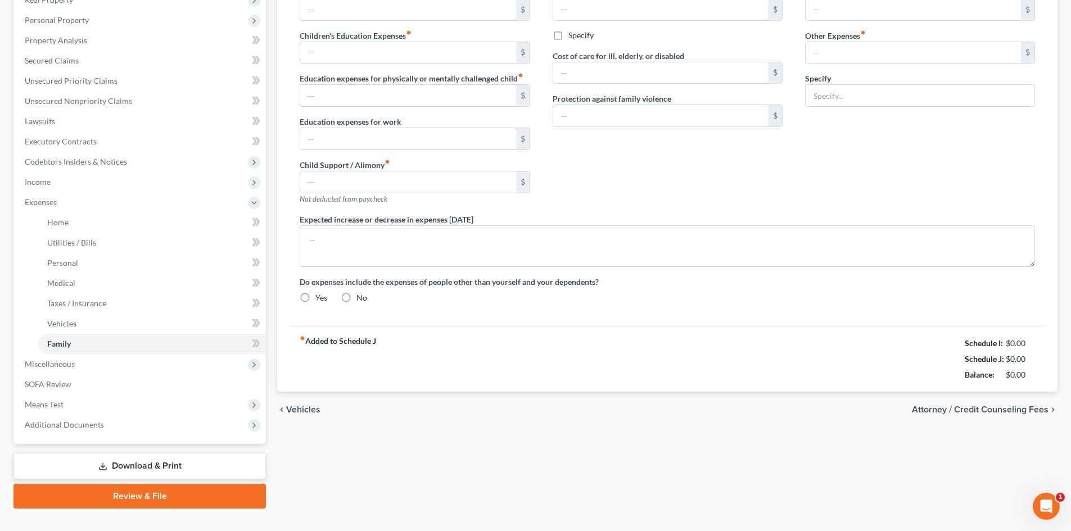
type input "0.00"
type input "150.00"
type input "0.00"
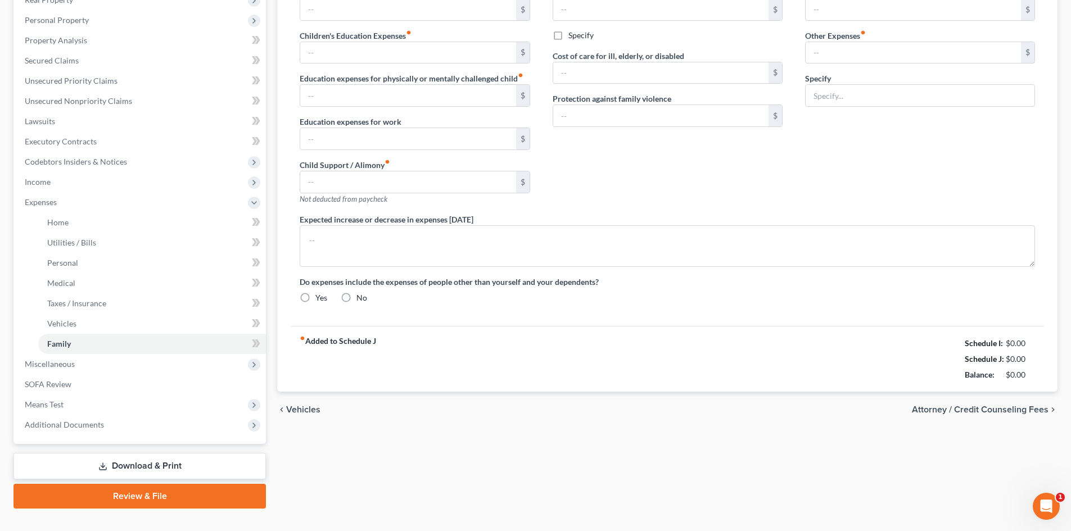
radio input "true"
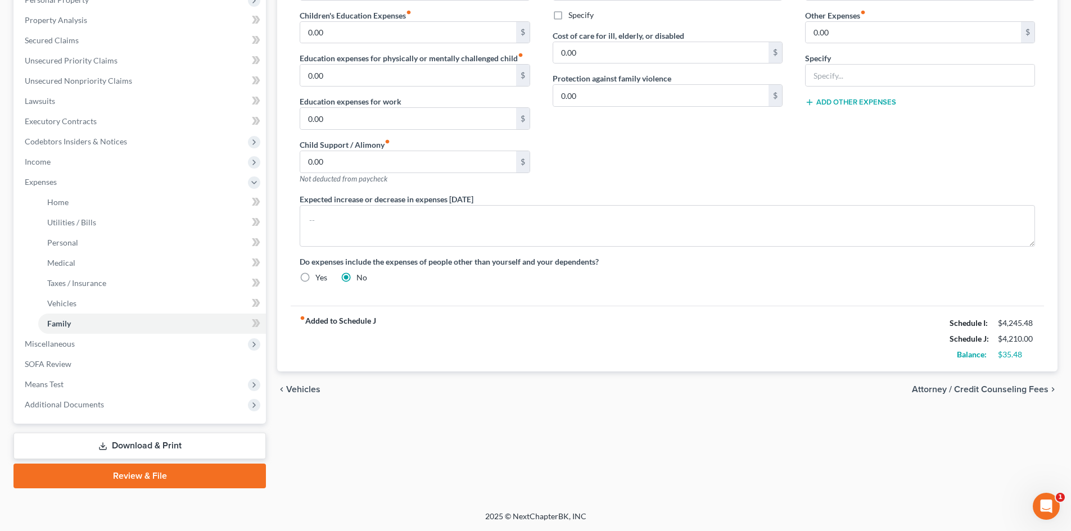
click at [133, 442] on link "Download & Print" at bounding box center [139, 446] width 252 height 26
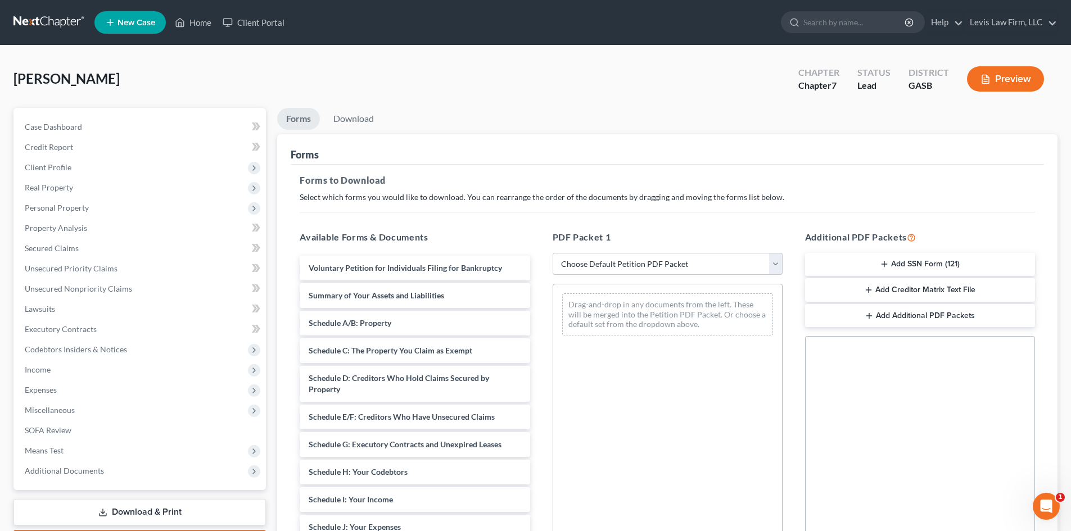
click at [601, 259] on select "Choose Default Petition PDF Packet Complete Bankruptcy Petition (all forms and …" at bounding box center [668, 264] width 230 height 22
select select "4"
click at [553, 253] on select "Choose Default Petition PDF Packet Complete Bankruptcy Petition (all forms and …" at bounding box center [668, 264] width 230 height 22
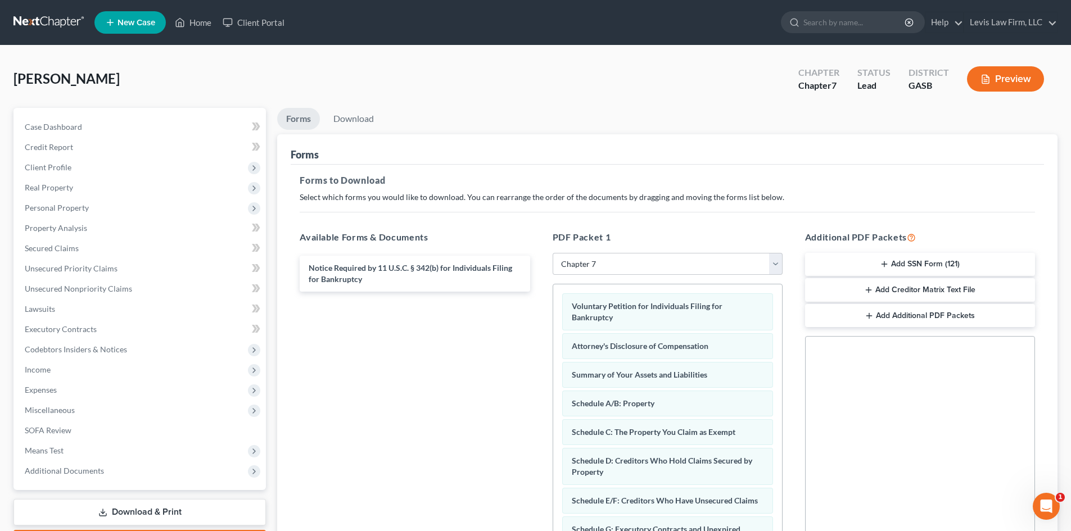
click at [896, 263] on button "Add SSN Form (121)" at bounding box center [920, 265] width 230 height 24
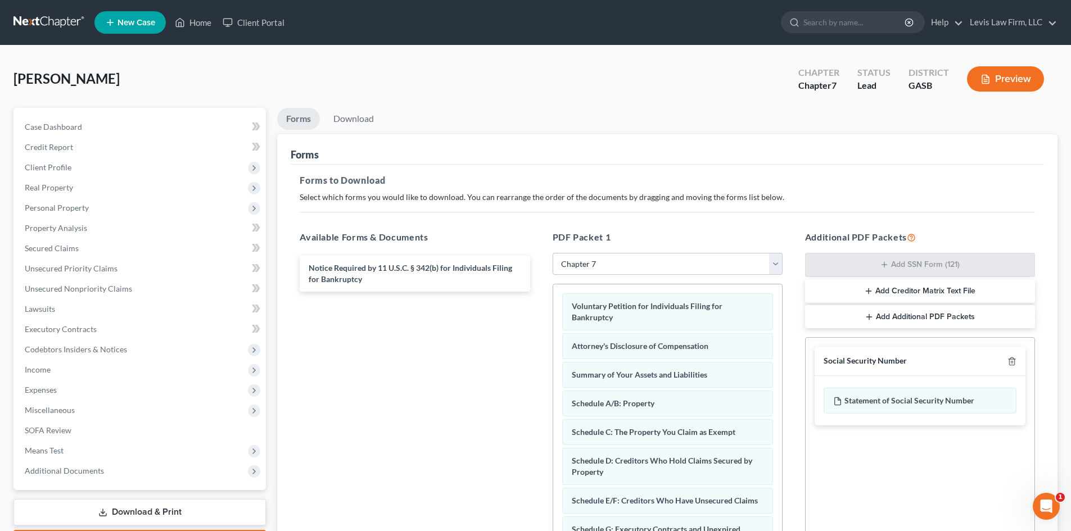
click at [898, 287] on button "Add Creditor Matrix Text File" at bounding box center [920, 291] width 230 height 24
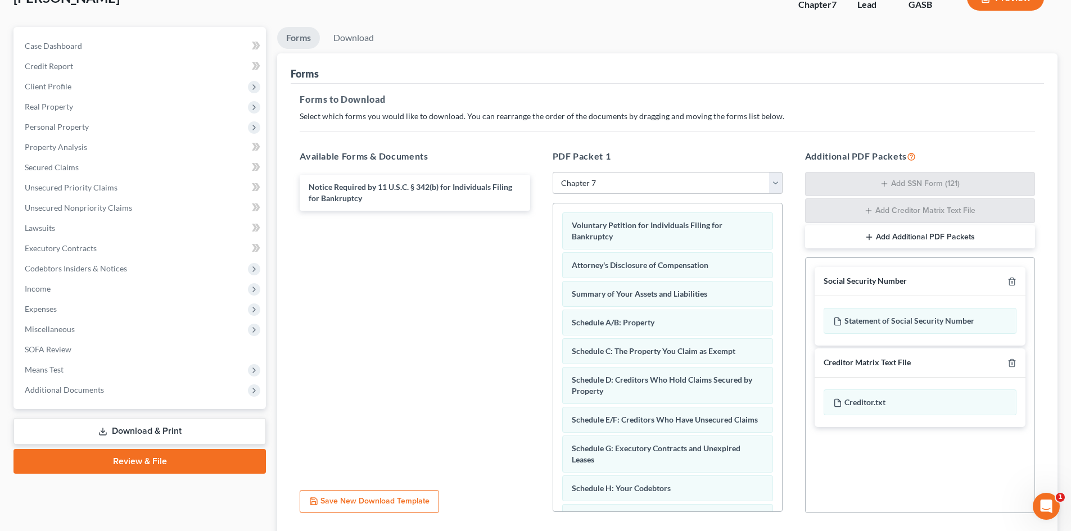
scroll to position [164, 0]
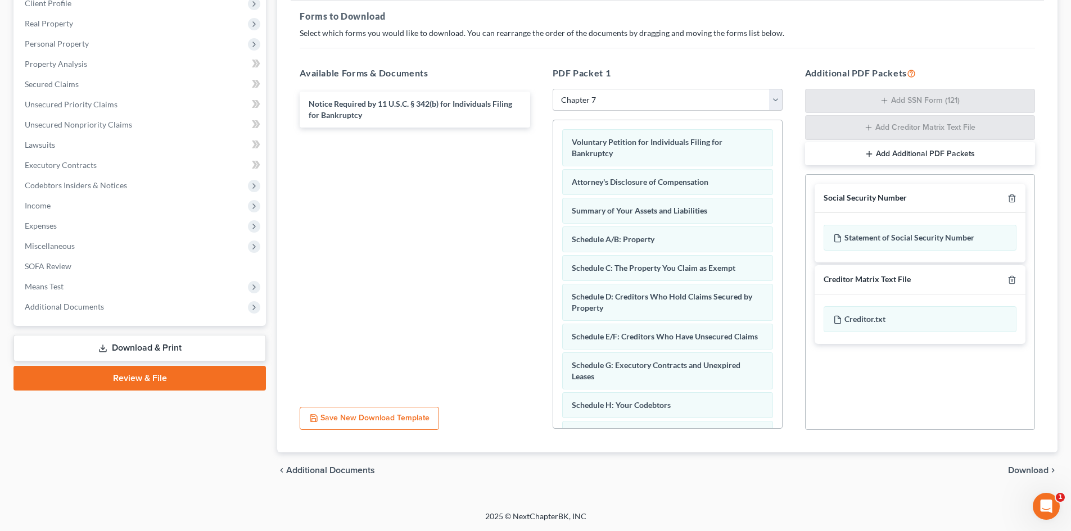
click at [1028, 468] on span "Download" at bounding box center [1028, 470] width 40 height 9
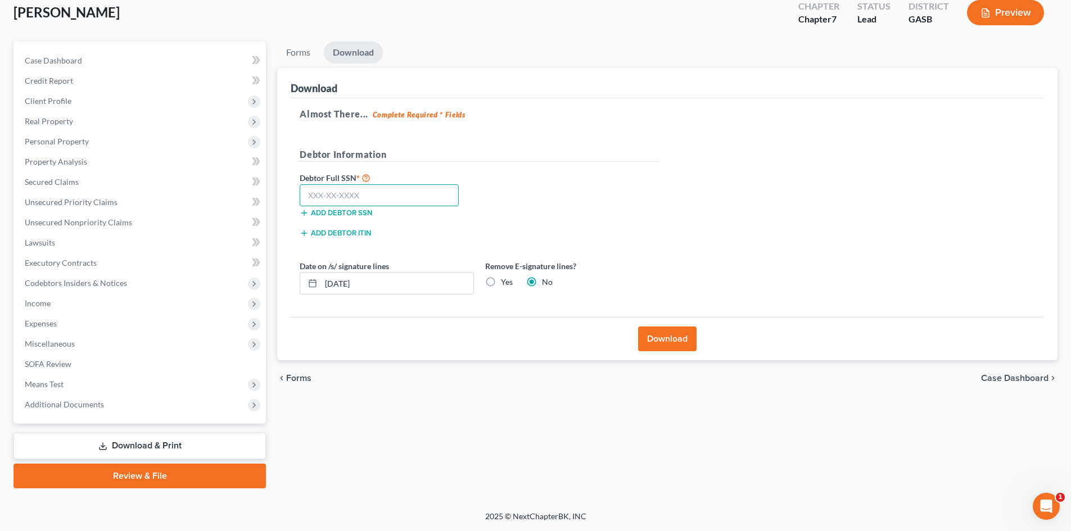
click at [363, 191] on input "text" at bounding box center [379, 195] width 159 height 22
click at [331, 191] on input "text" at bounding box center [379, 195] width 159 height 22
type input "255-15-9468"
click at [662, 336] on button "Download" at bounding box center [667, 339] width 58 height 25
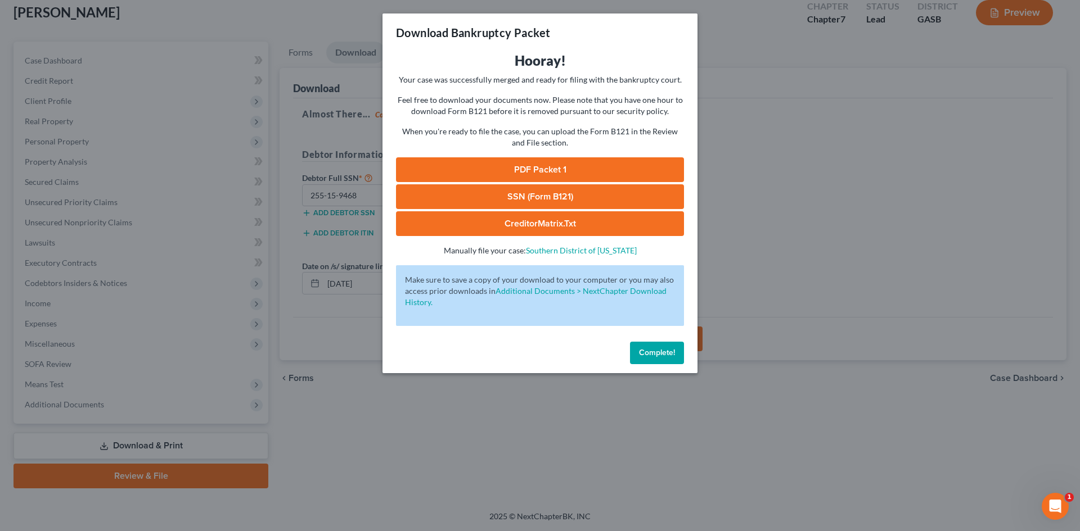
click at [563, 169] on link "PDF Packet 1" at bounding box center [540, 169] width 288 height 25
click at [586, 198] on link "SSN (Form B121)" at bounding box center [540, 196] width 288 height 25
click at [531, 227] on link "CreditorMatrix.txt" at bounding box center [540, 223] width 288 height 25
click at [648, 356] on span "Complete!" at bounding box center [657, 353] width 36 height 10
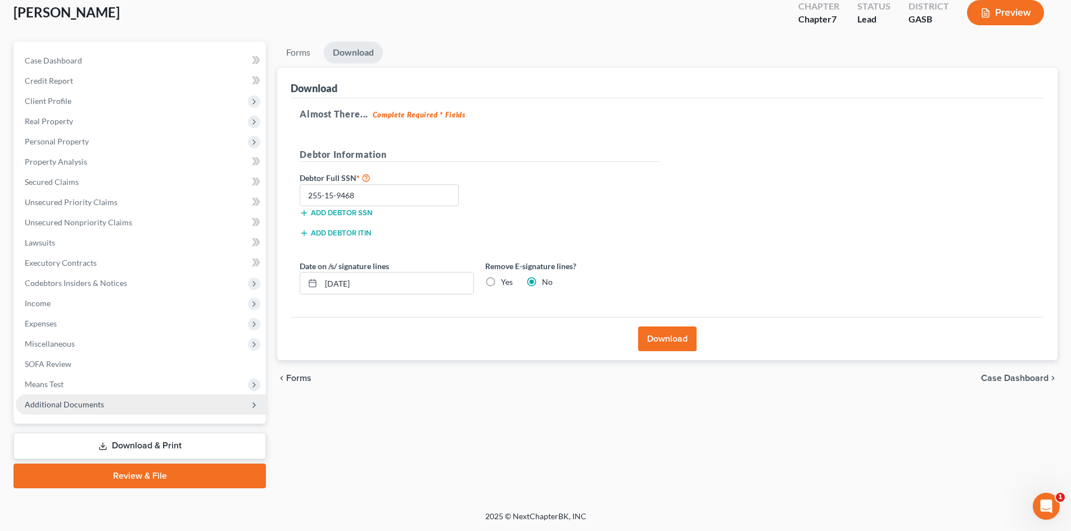
click at [53, 405] on span "Additional Documents" at bounding box center [64, 405] width 79 height 10
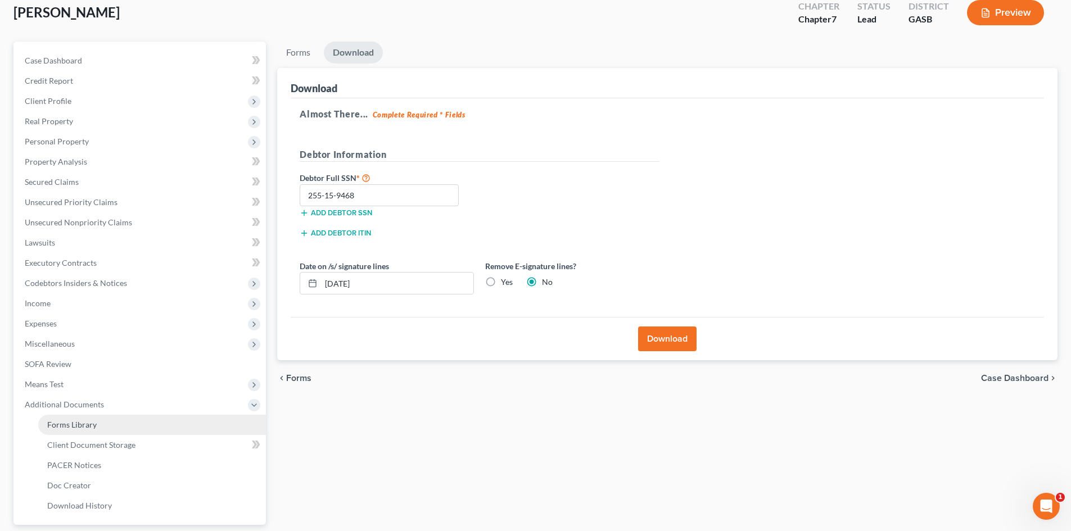
click at [80, 423] on span "Forms Library" at bounding box center [71, 425] width 49 height 10
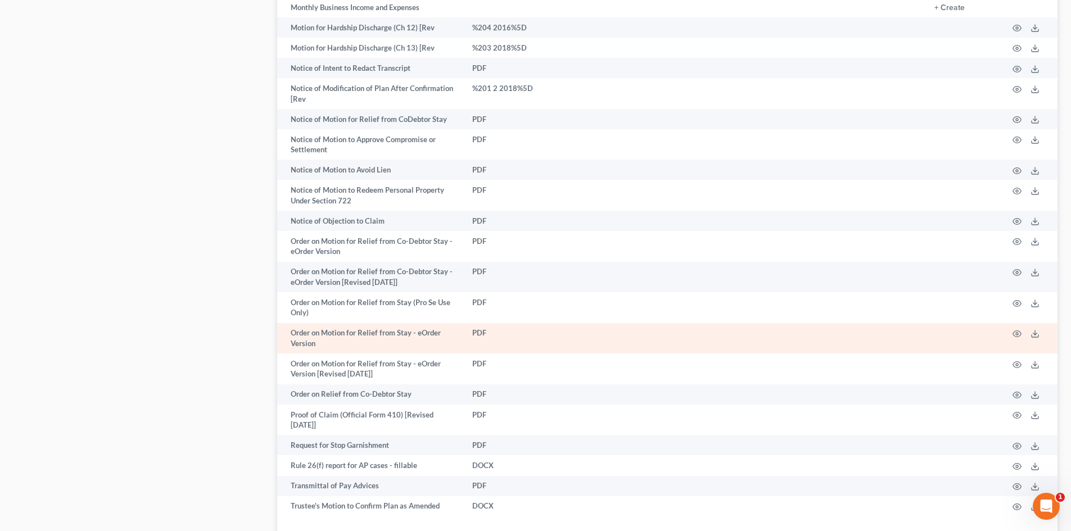
scroll to position [1184, 0]
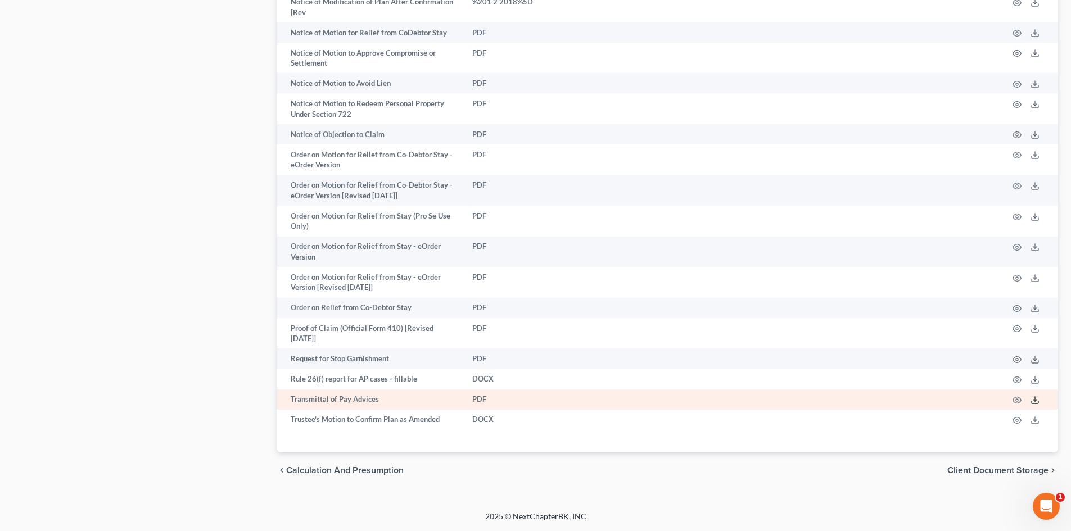
click at [1038, 400] on icon at bounding box center [1035, 400] width 9 height 9
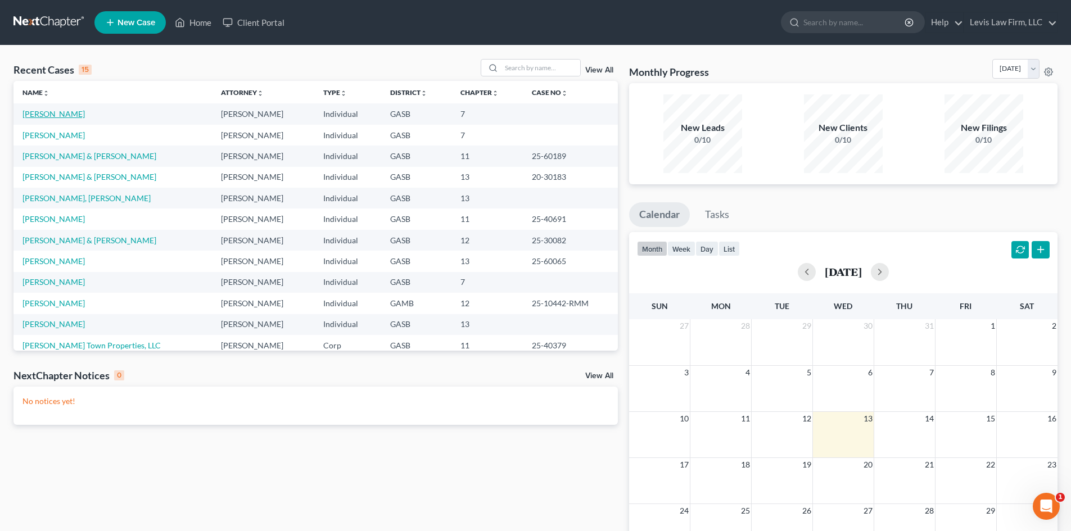
click at [43, 112] on link "[PERSON_NAME]" at bounding box center [53, 114] width 62 height 10
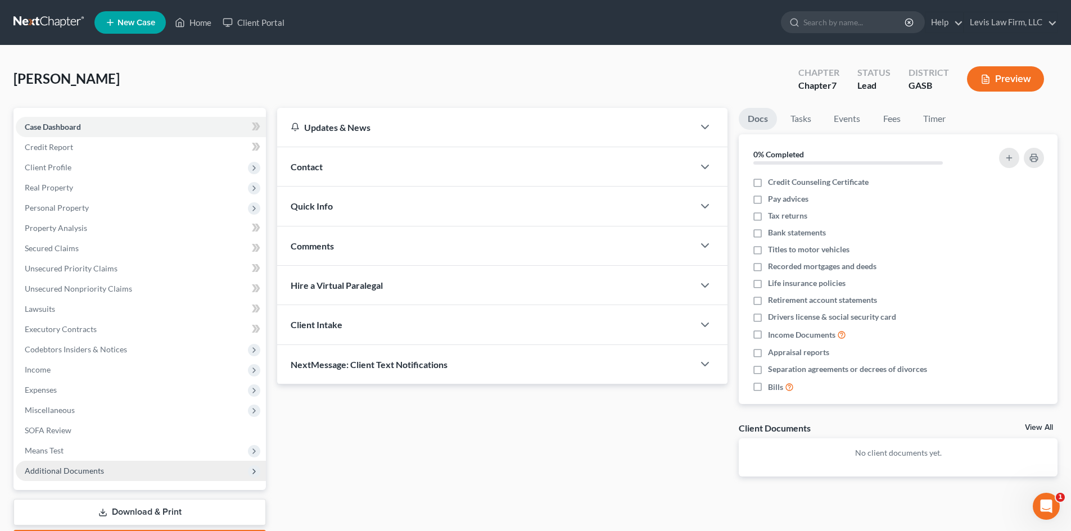
scroll to position [56, 0]
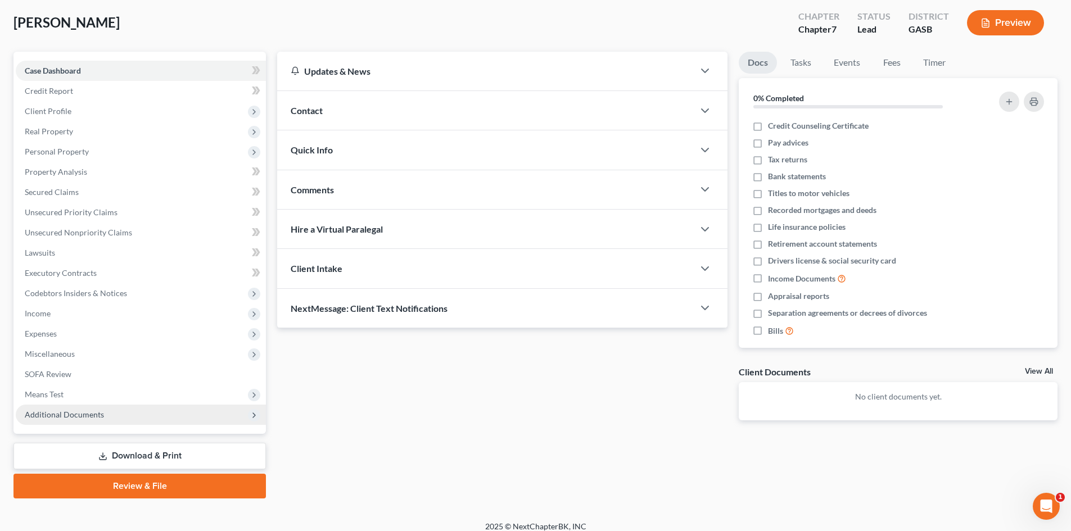
click at [110, 419] on span "Additional Documents" at bounding box center [141, 415] width 250 height 20
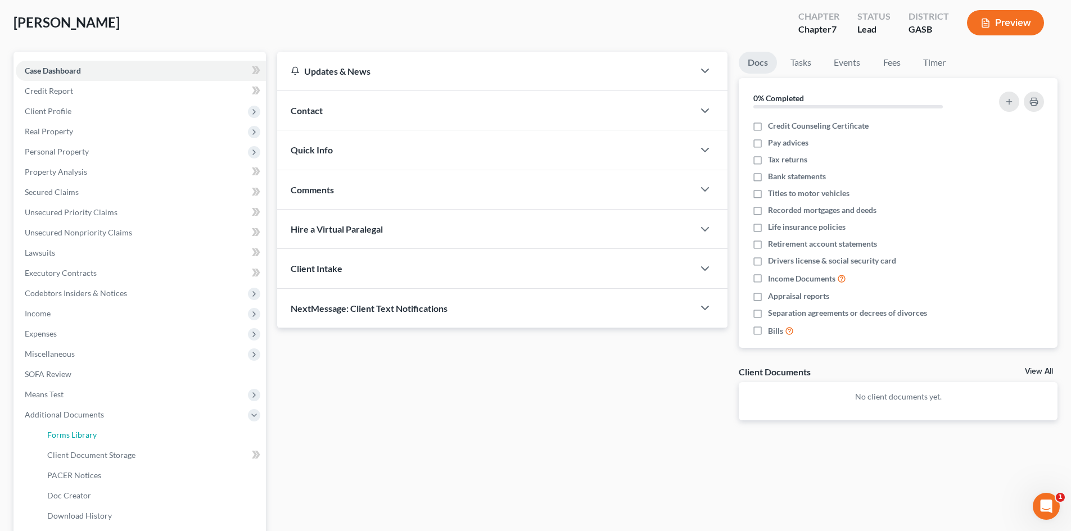
drag, startPoint x: 87, startPoint y: 438, endPoint x: 282, endPoint y: 433, distance: 194.6
click at [87, 437] on span "Forms Library" at bounding box center [71, 435] width 49 height 10
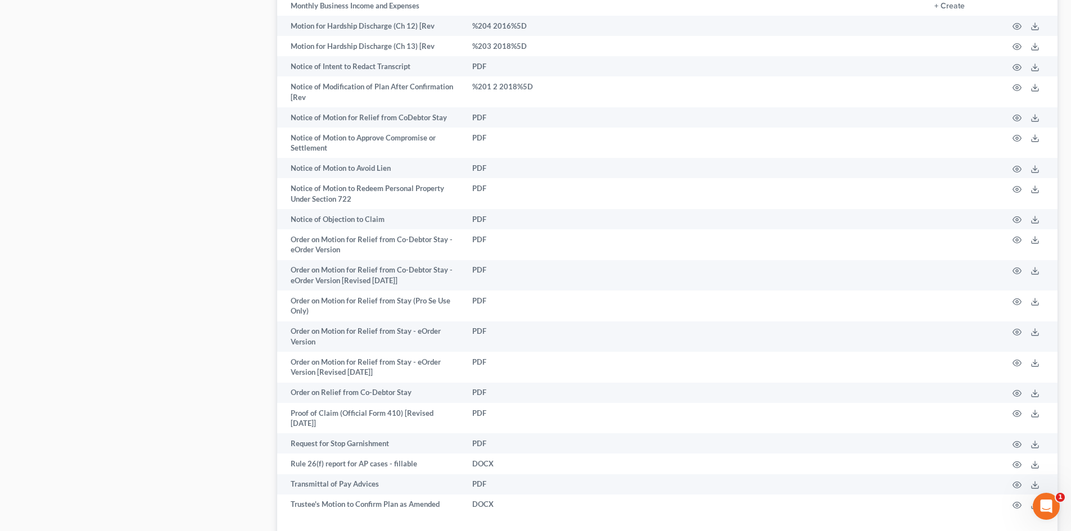
scroll to position [1184, 0]
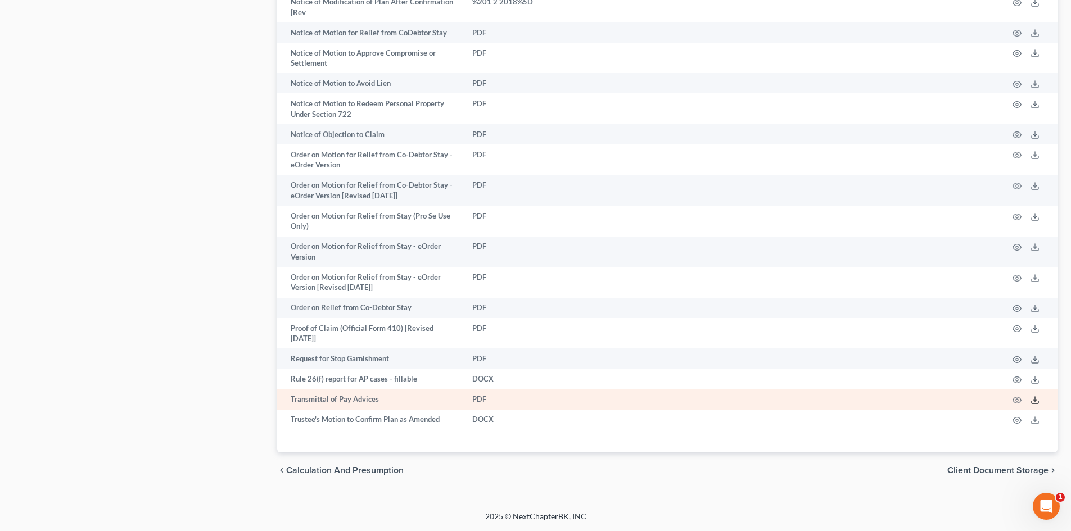
click at [1035, 400] on line at bounding box center [1035, 399] width 0 height 4
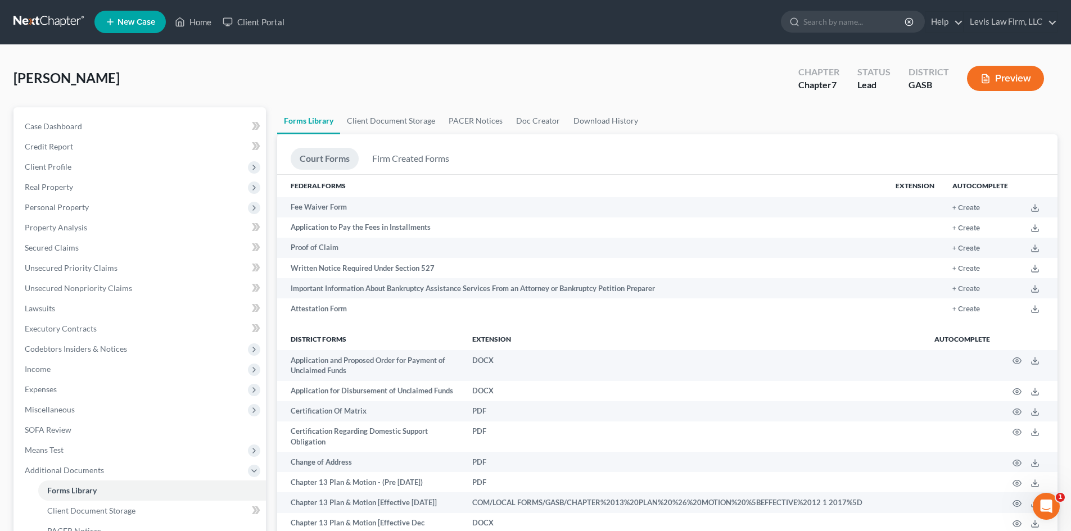
scroll to position [0, 0]
click at [58, 201] on span "Personal Property" at bounding box center [141, 208] width 250 height 20
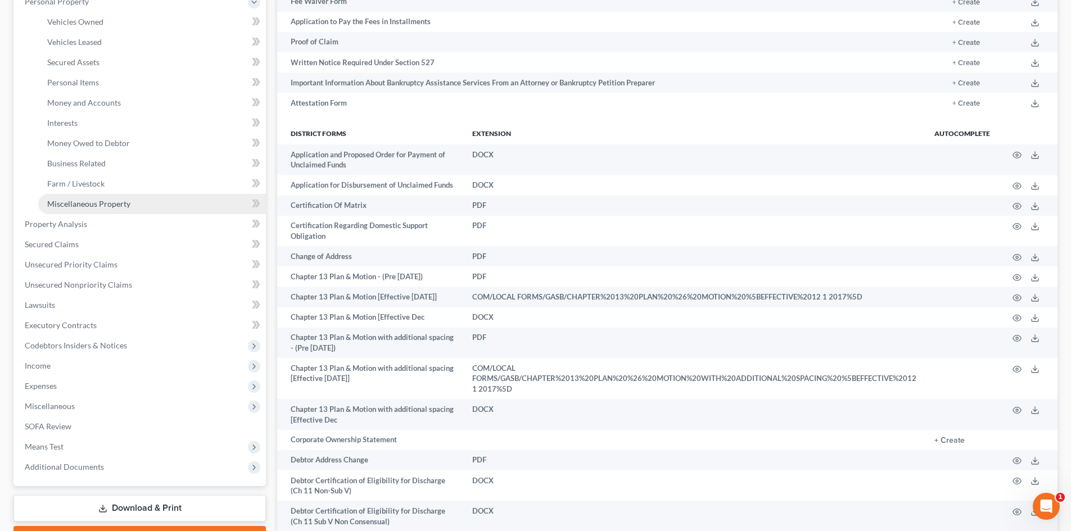
scroll to position [281, 0]
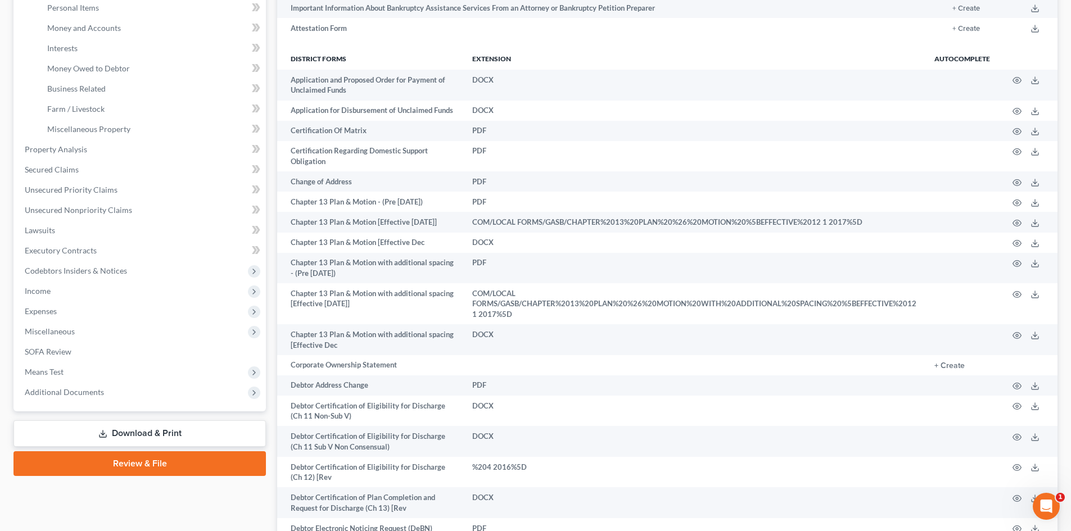
click at [147, 436] on link "Download & Print" at bounding box center [139, 434] width 252 height 26
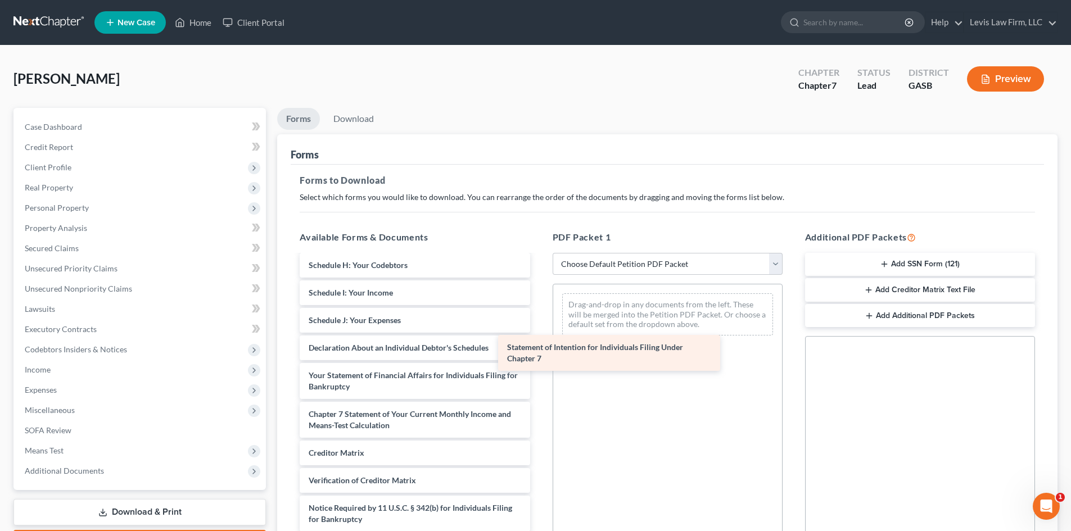
scroll to position [207, 0]
drag, startPoint x: 400, startPoint y: 377, endPoint x: 634, endPoint y: 327, distance: 239.7
click at [539, 330] on div "Statement of Intention for Individuals Filing Under Chapter 7 Voluntary Petitio…" at bounding box center [415, 304] width 248 height 511
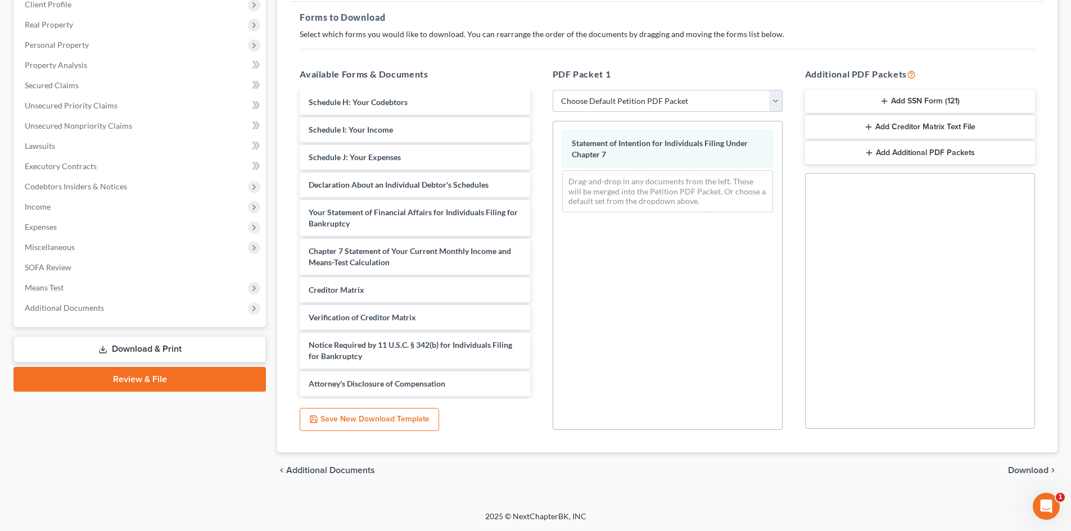
click at [1023, 469] on span "Download" at bounding box center [1028, 470] width 40 height 9
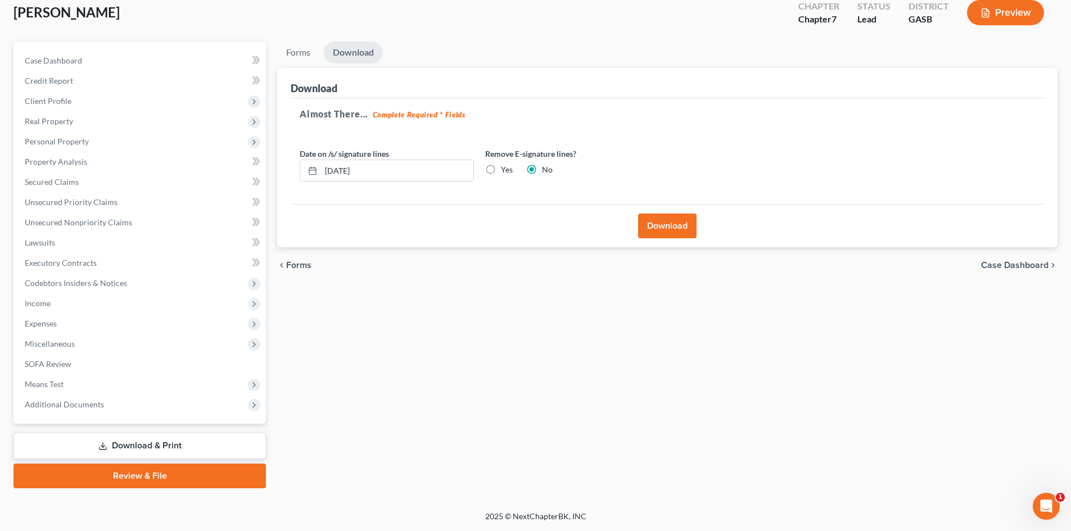
click at [661, 238] on button "Download" at bounding box center [667, 226] width 58 height 25
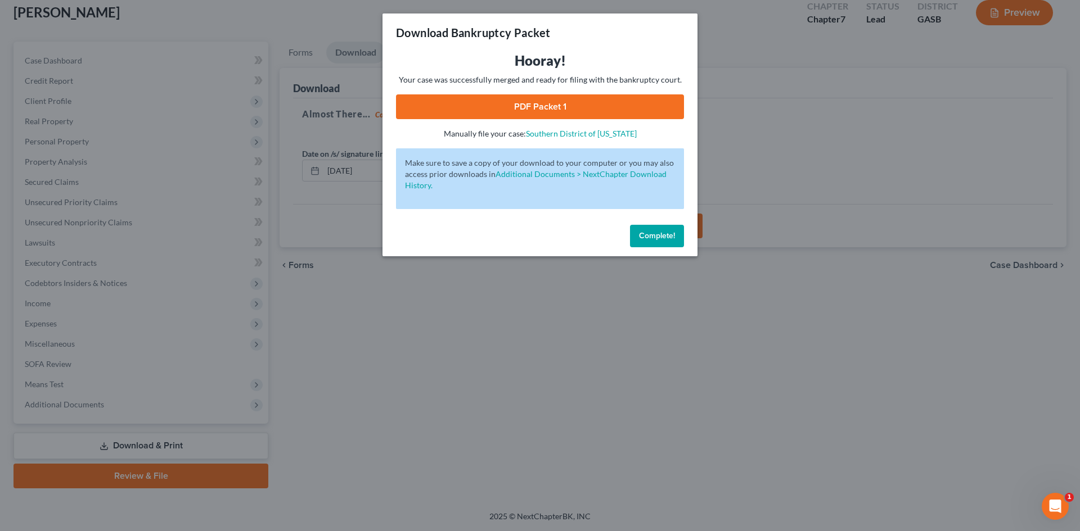
click at [554, 110] on link "PDF Packet 1" at bounding box center [540, 106] width 288 height 25
click at [645, 246] on button "Complete!" at bounding box center [657, 236] width 54 height 22
